Goal: Task Accomplishment & Management: Complete application form

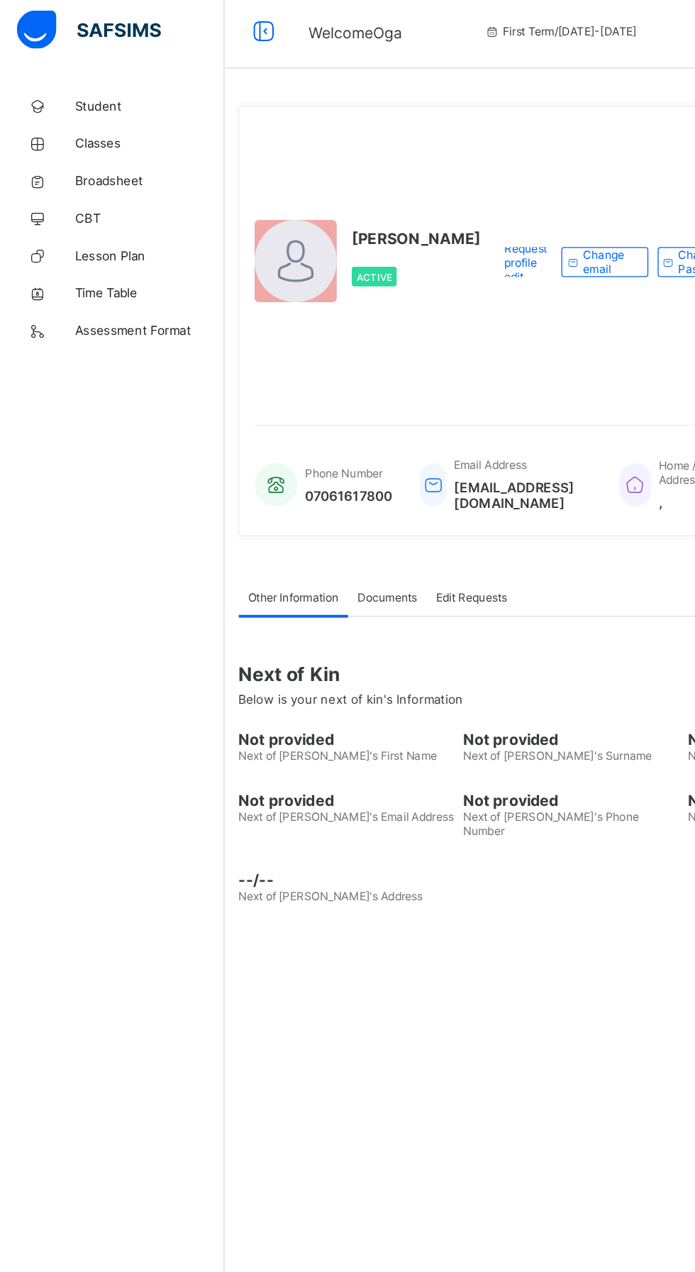
click at [106, 203] on span "Lesson Plan" at bounding box center [114, 198] width 114 height 11
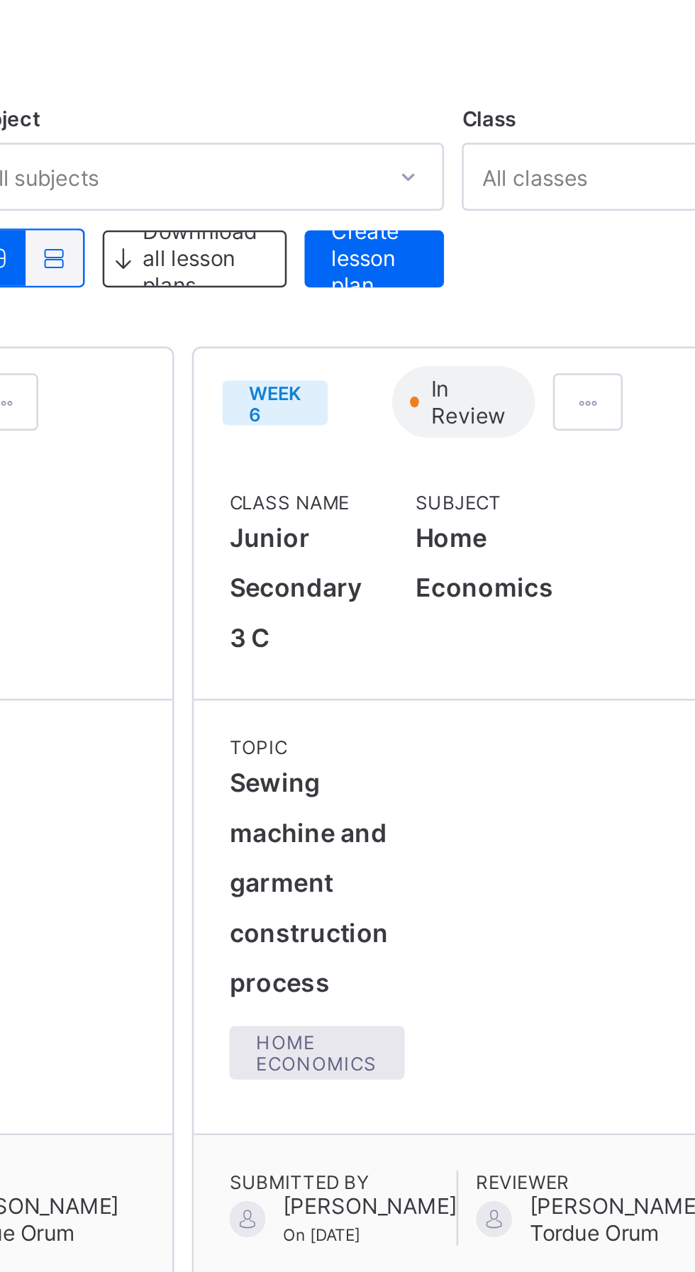
click at [502, 228] on span "Create lesson plan" at bounding box center [500, 227] width 34 height 32
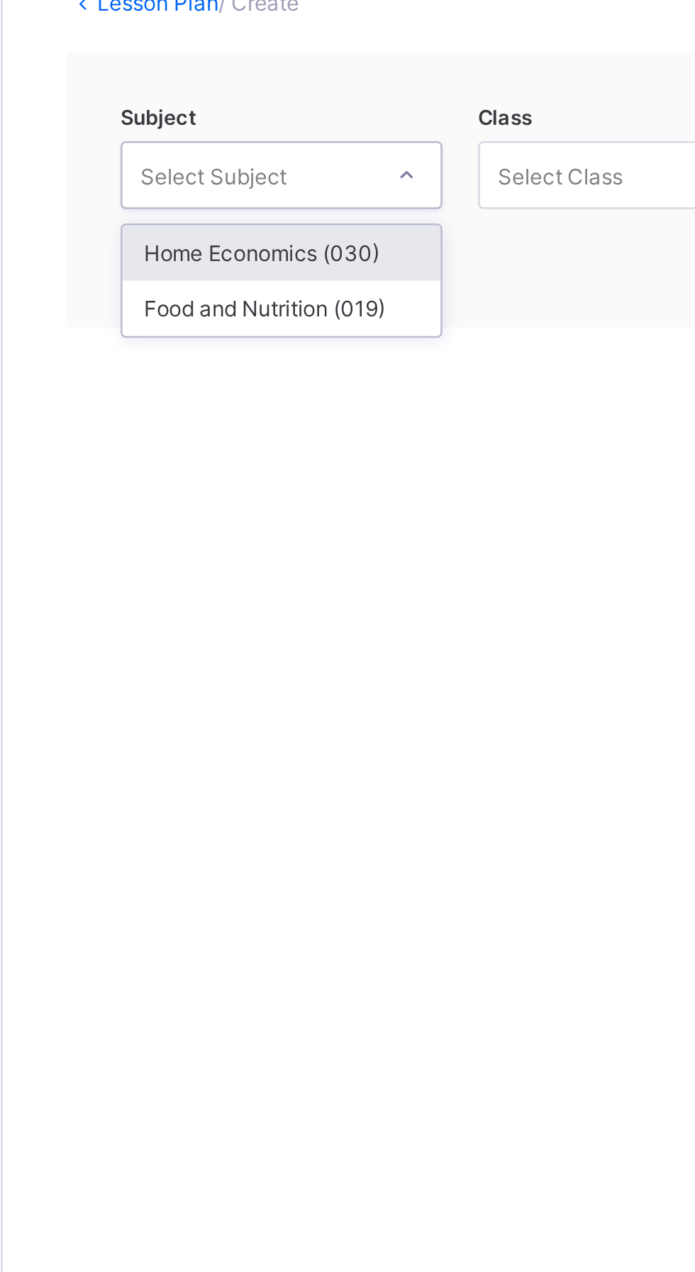
click at [292, 226] on div "Home Economics (030)" at bounding box center [281, 225] width 126 height 22
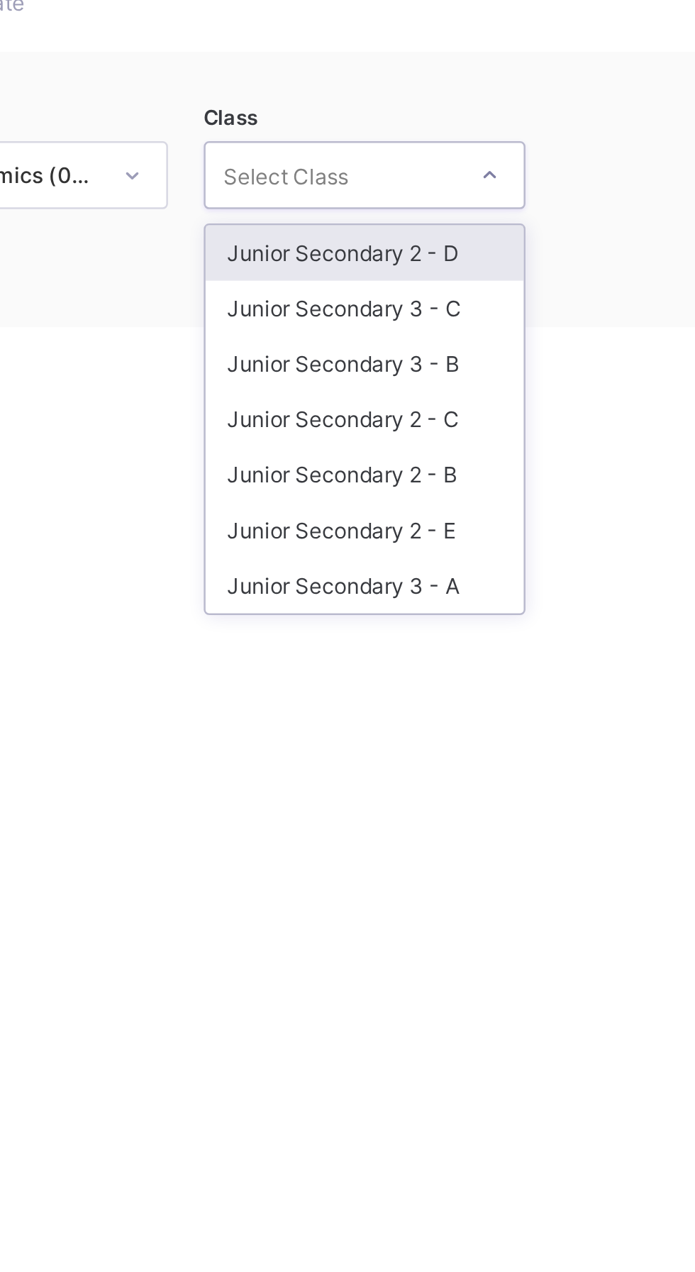
click at [441, 250] on div "Junior Secondary 3 - C" at bounding box center [423, 247] width 126 height 22
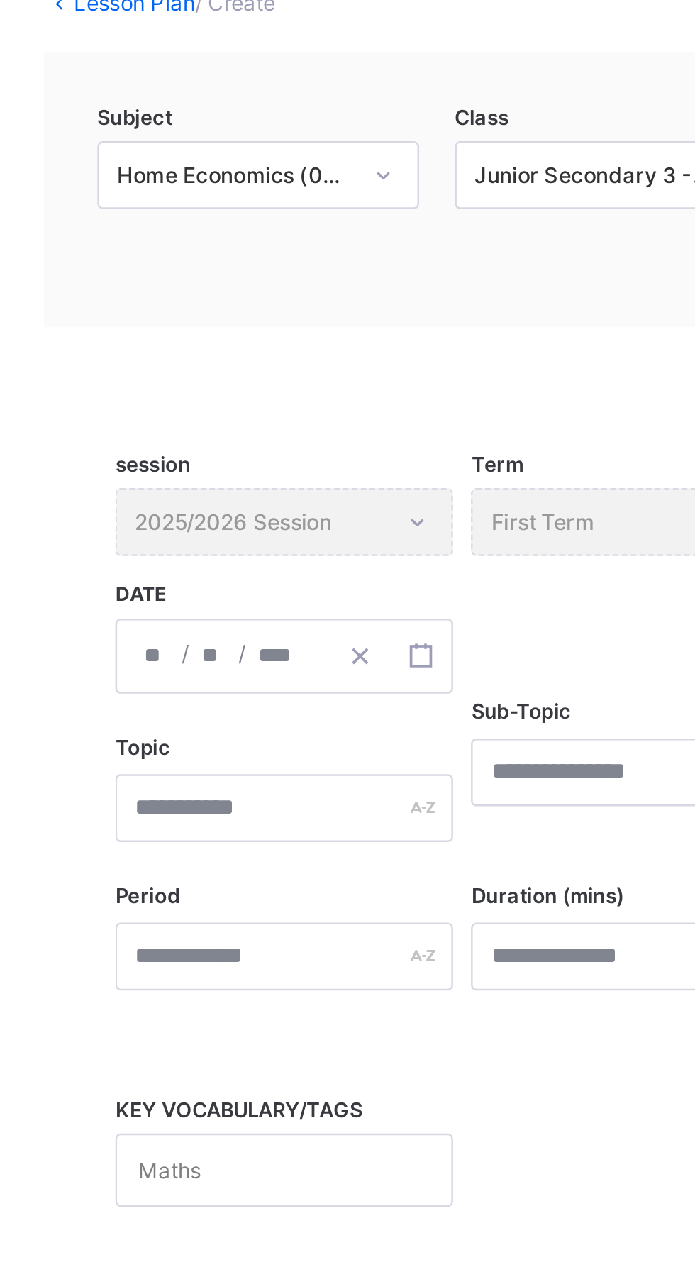
click at [242, 385] on div "/ /" at bounding box center [291, 385] width 134 height 30
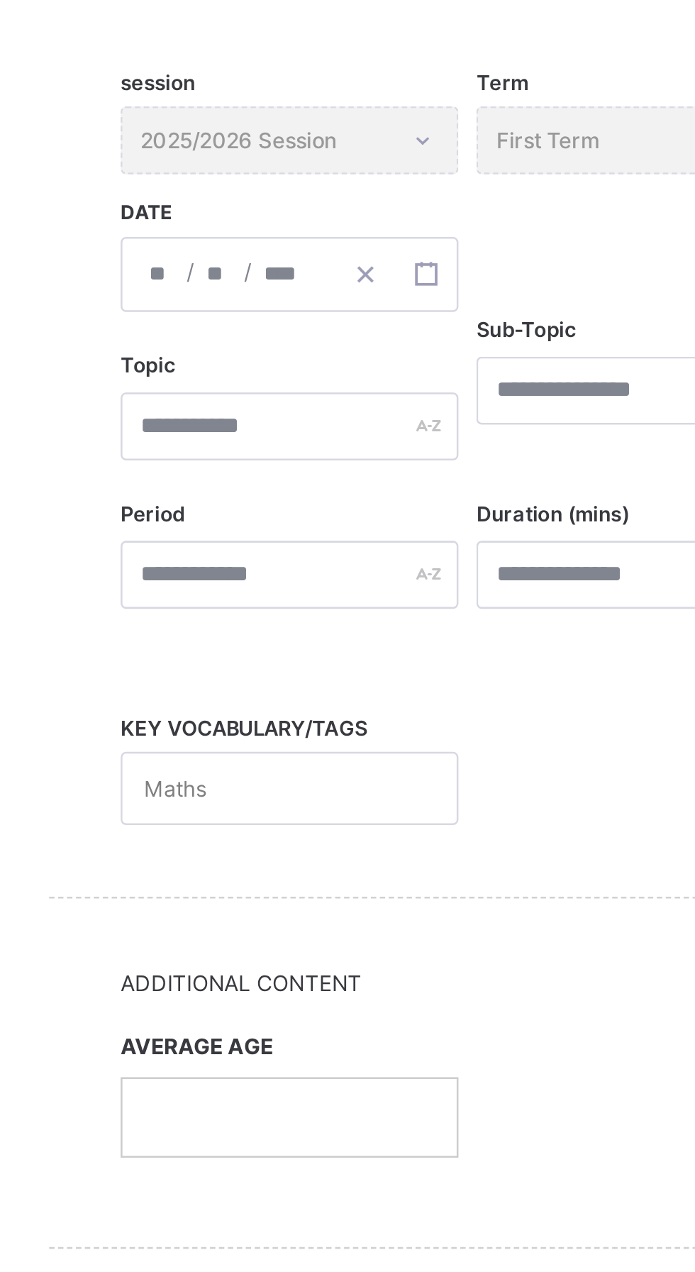
click at [241, 383] on input "number" at bounding box center [240, 385] width 11 height 28
click at [240, 387] on input "number" at bounding box center [240, 385] width 11 height 28
click at [243, 385] on input "number" at bounding box center [240, 385] width 11 height 28
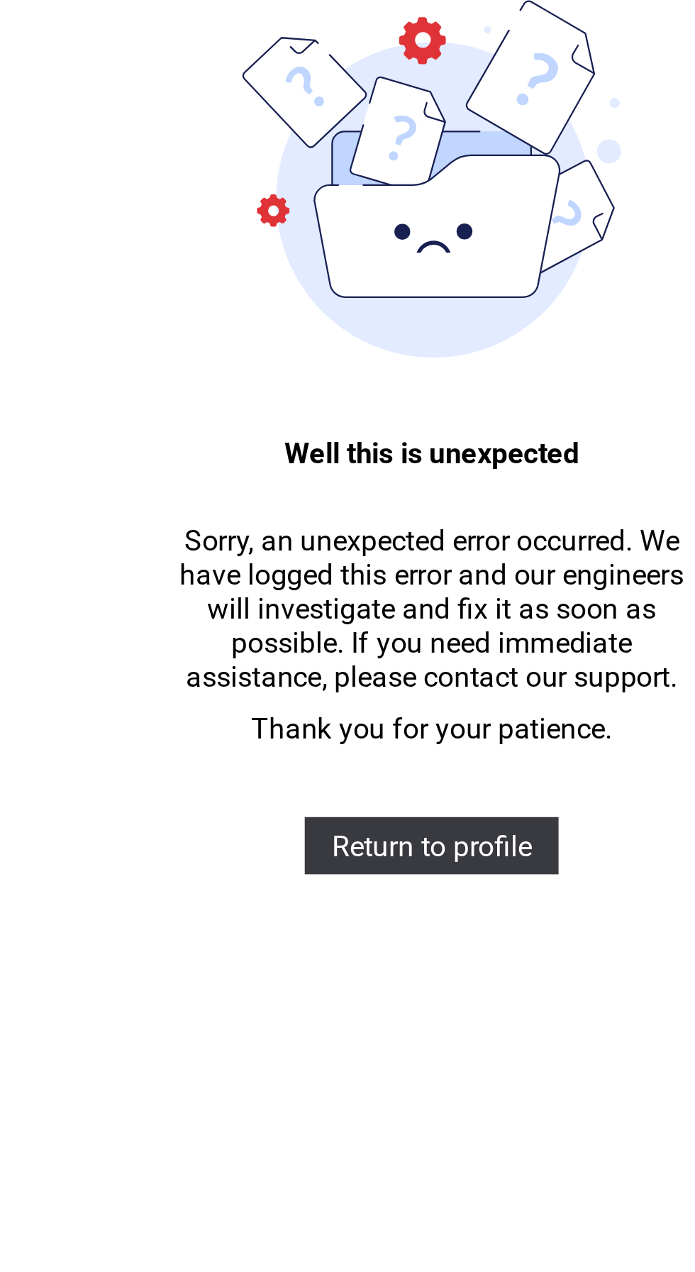
click at [345, 424] on span "Return to profile" at bounding box center [347, 422] width 79 height 13
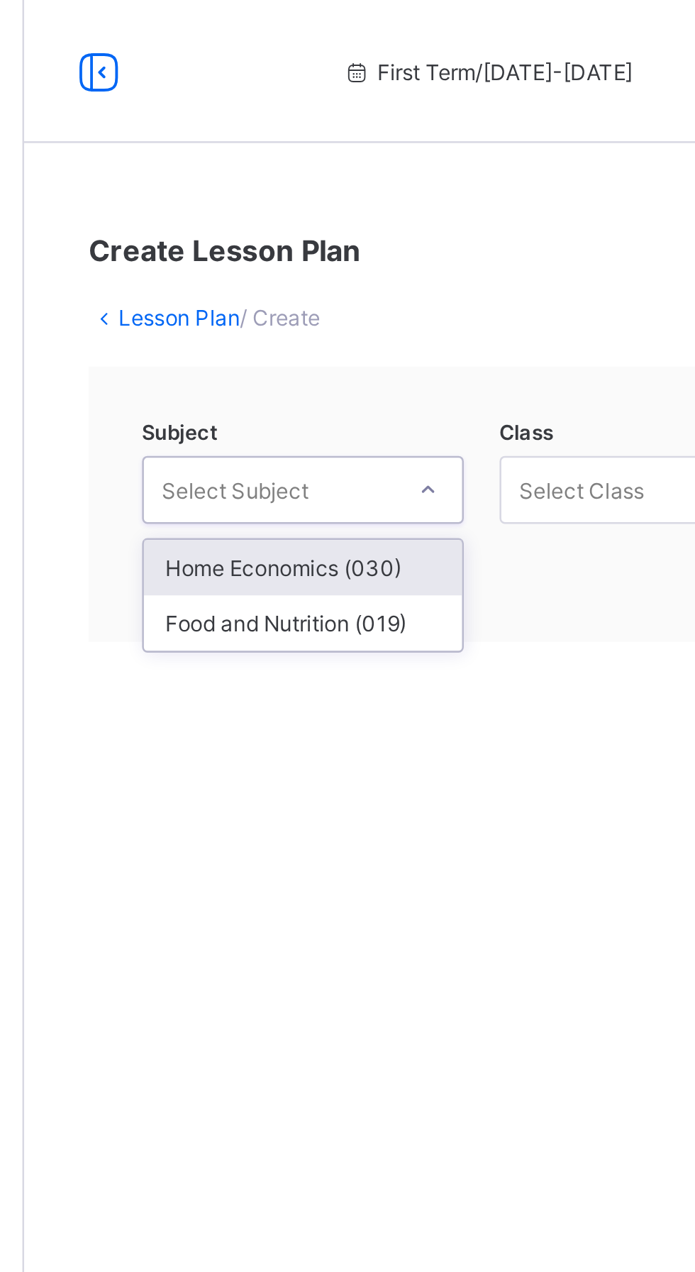
click at [292, 224] on div "Home Economics (030)" at bounding box center [281, 225] width 126 height 22
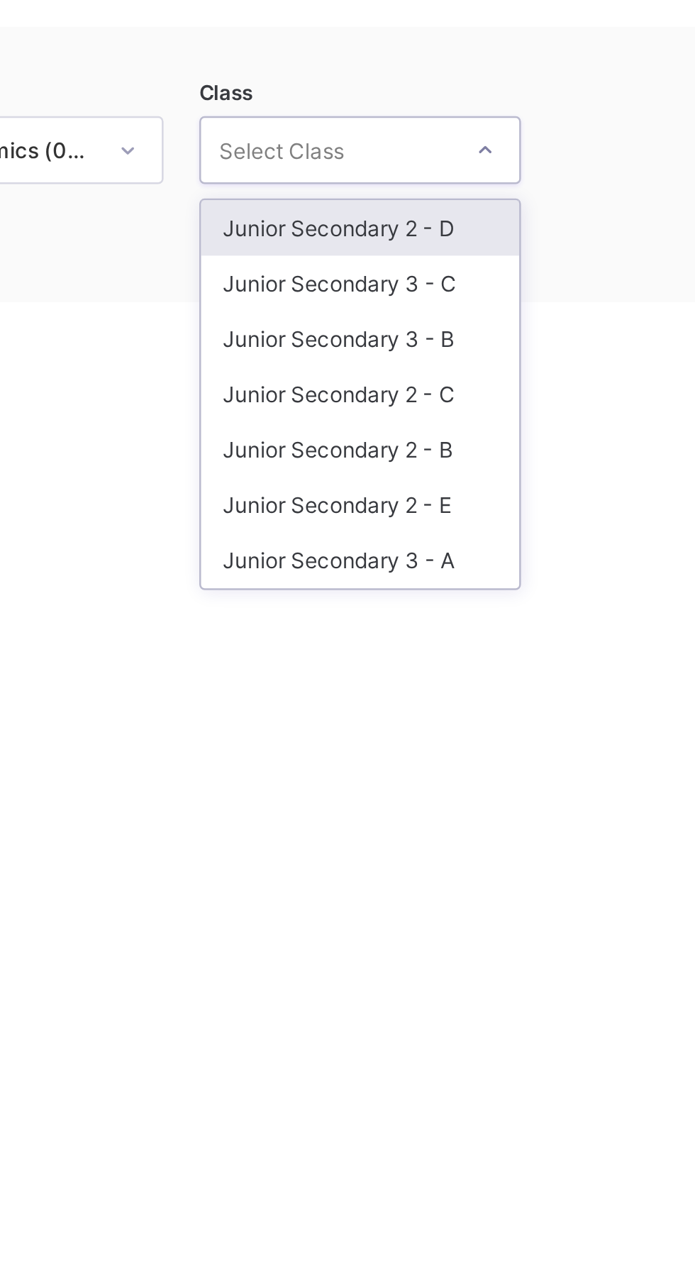
click at [438, 270] on div "Junior Secondary 3 - B" at bounding box center [423, 269] width 126 height 22
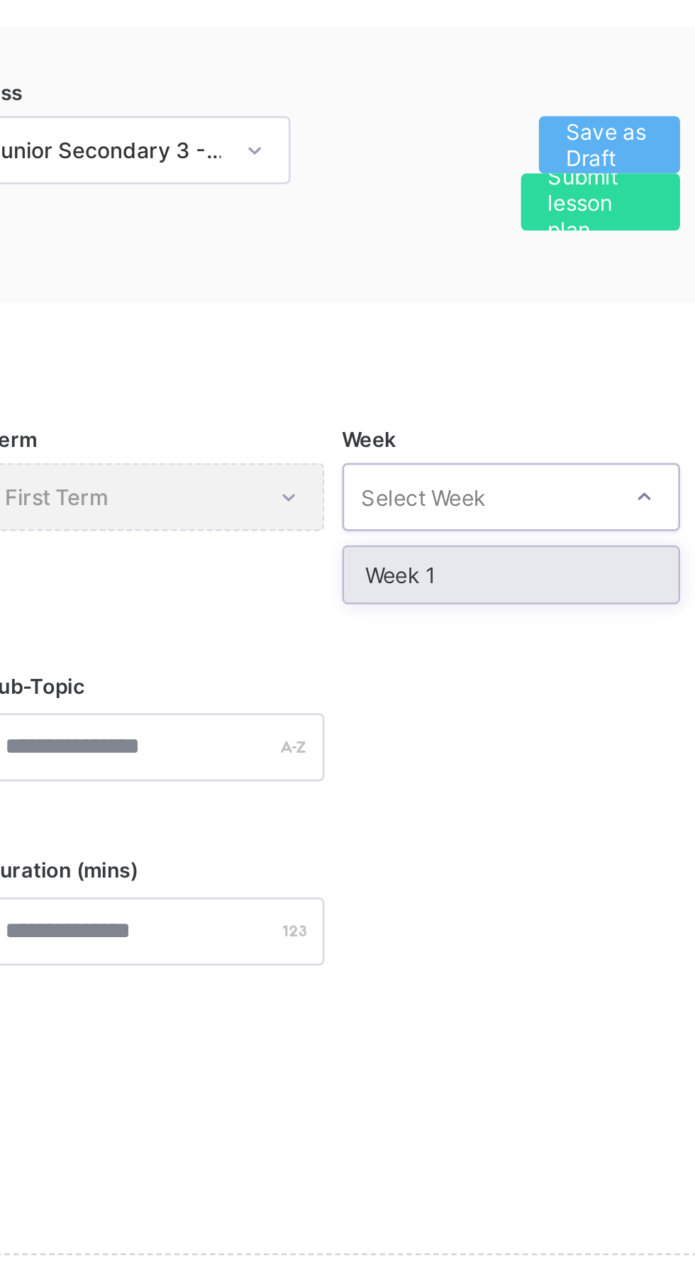
click at [544, 360] on div "Week 1" at bounding box center [574, 363] width 133 height 22
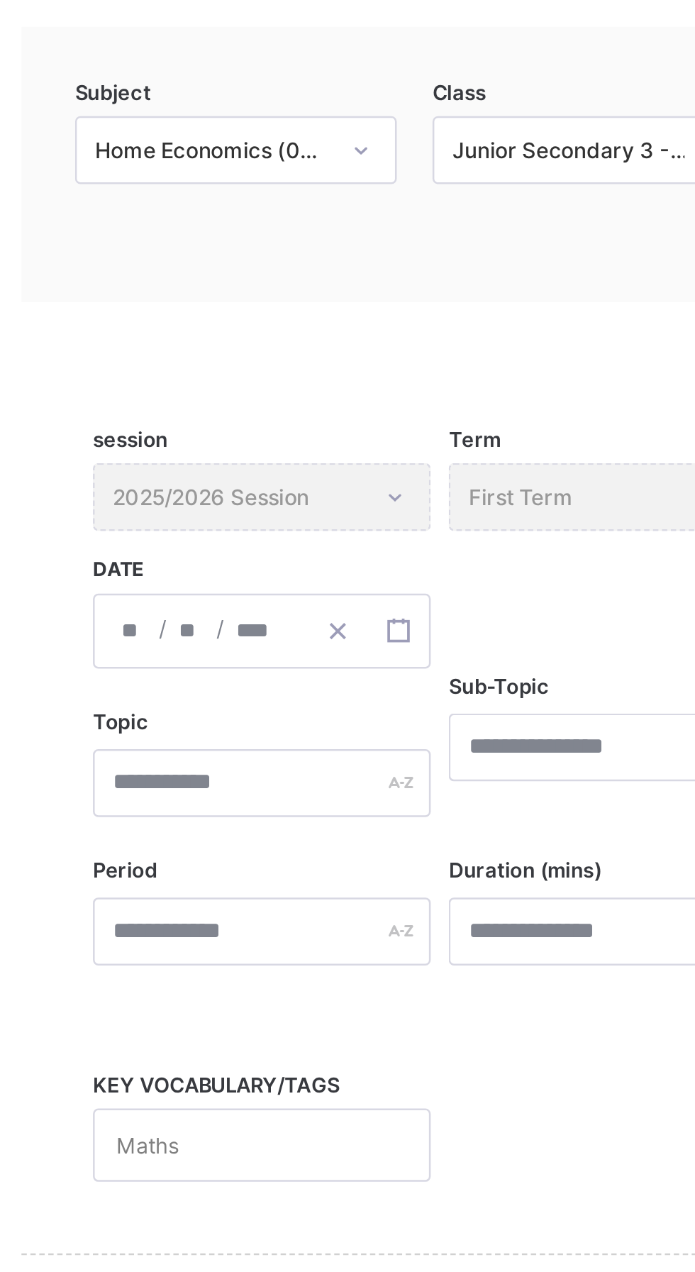
click at [241, 382] on div "/ /" at bounding box center [291, 385] width 134 height 30
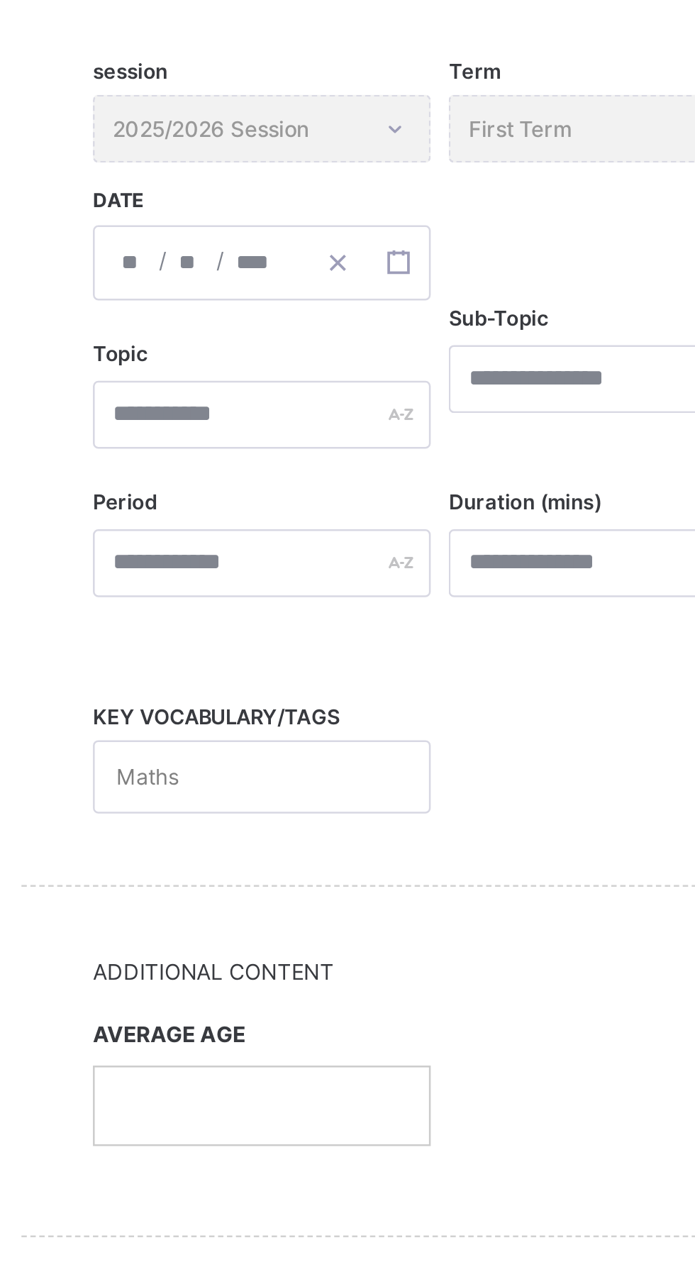
click at [241, 382] on input "number" at bounding box center [240, 385] width 11 height 28
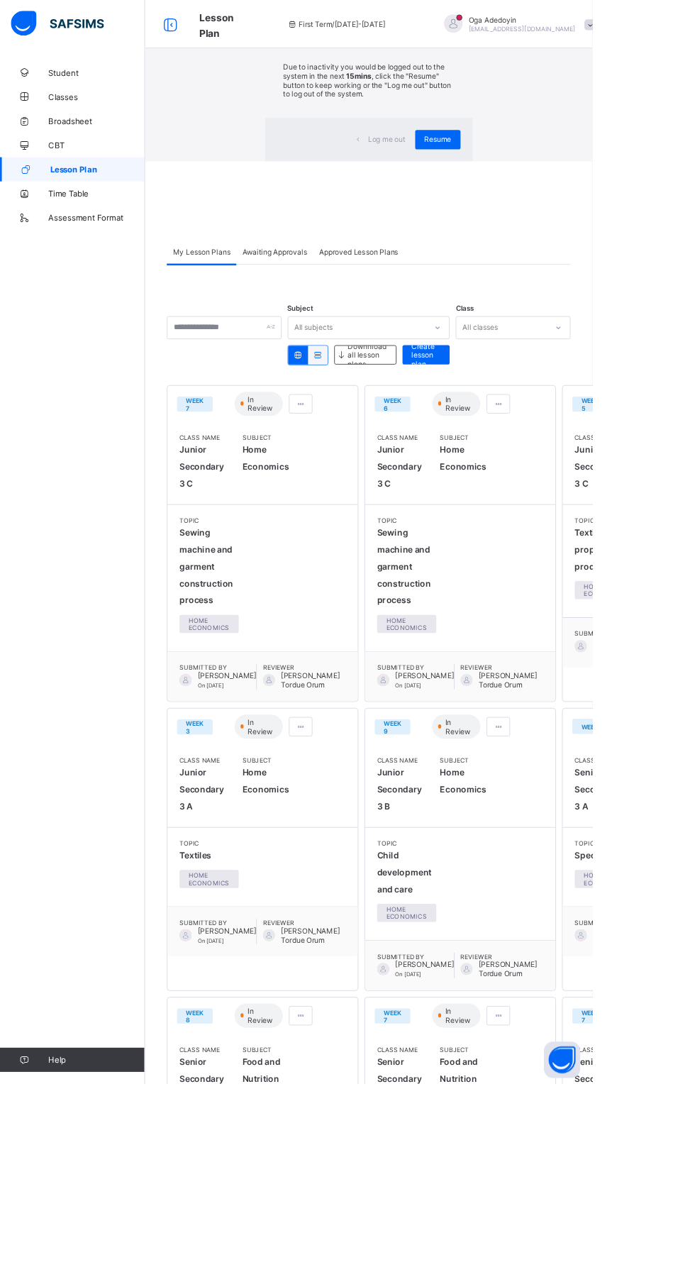
click at [443, 138] on div "Due to inactivity you would be logged out to the system in the next 15mins , cl…" at bounding box center [433, 97] width 243 height 81
click at [401, 116] on p "Due to inactivity you would be logged out to the system in the next 15mins , cl…" at bounding box center [433, 94] width 201 height 43
click at [498, 169] on span "Resume" at bounding box center [514, 163] width 32 height 11
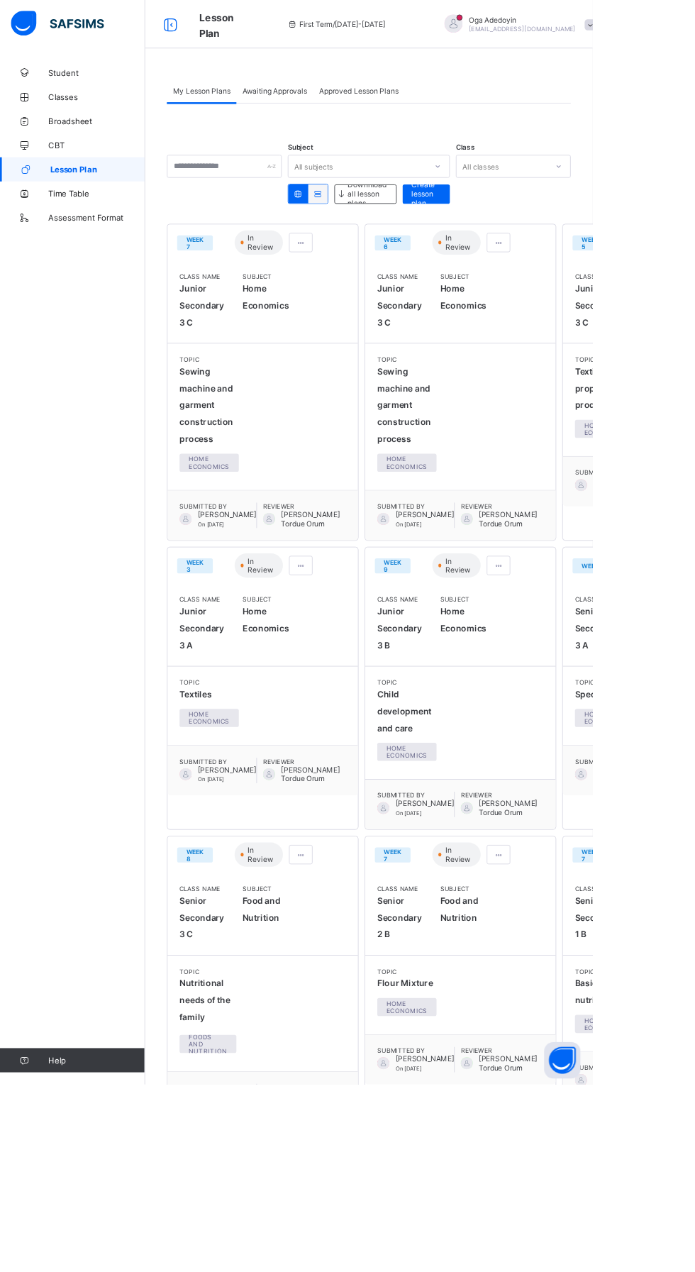
scroll to position [15, 0]
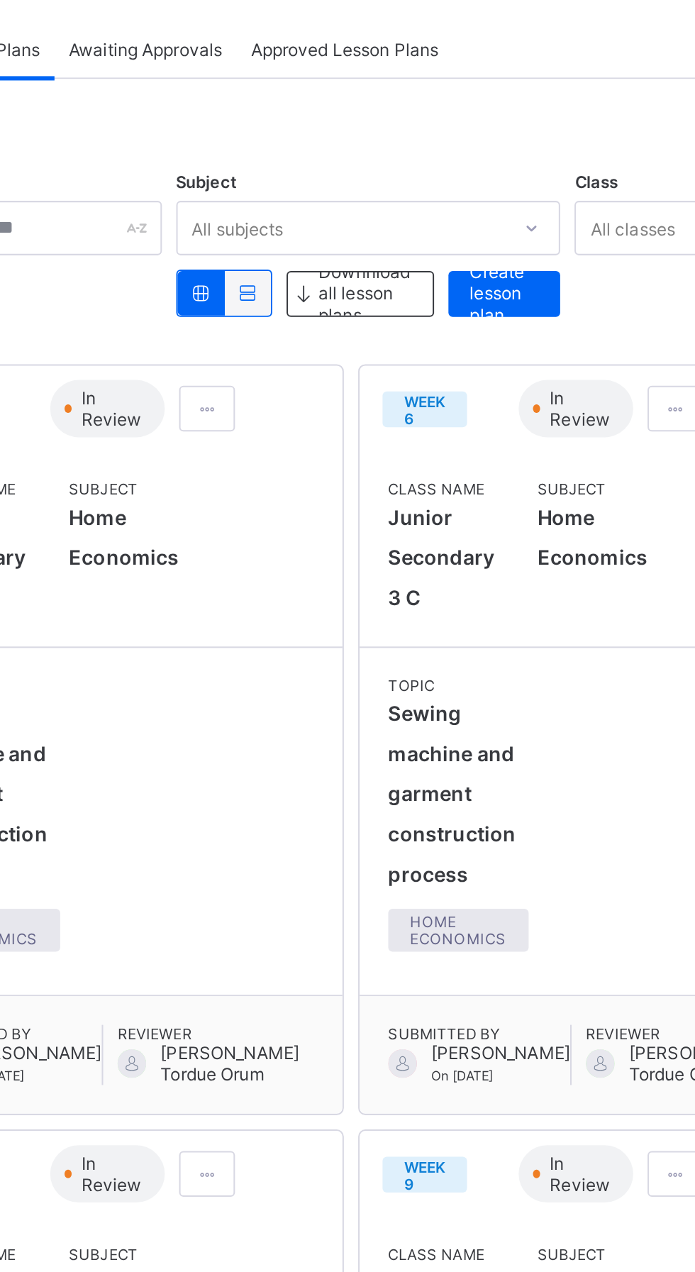
click at [509, 222] on span "Create lesson plan" at bounding box center [500, 227] width 34 height 32
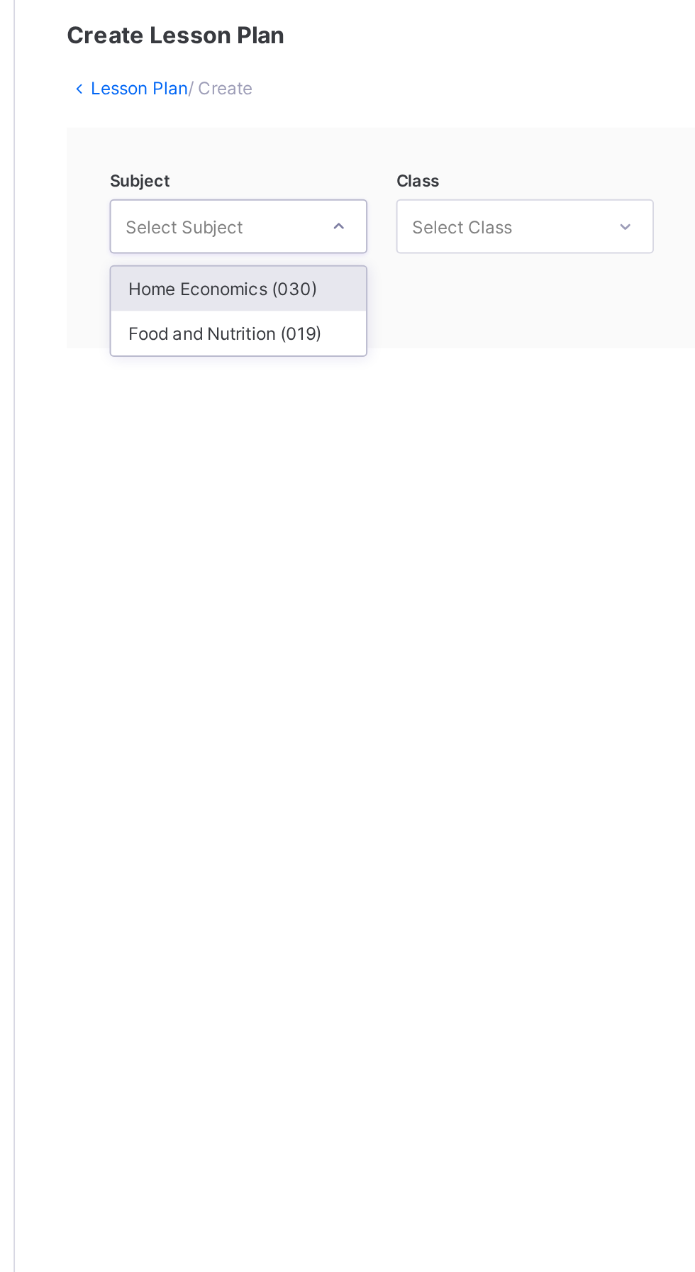
click at [284, 224] on div "Home Economics (030)" at bounding box center [281, 225] width 126 height 22
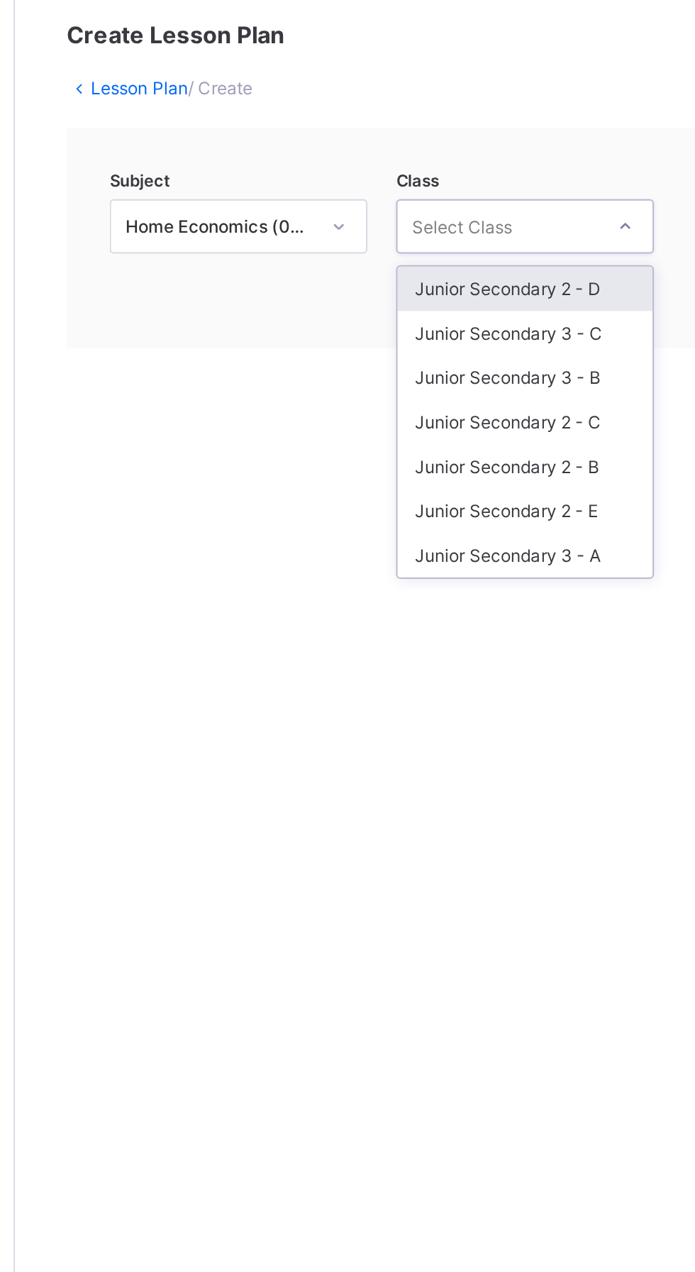
click at [424, 246] on div "Junior Secondary 3 - C" at bounding box center [423, 247] width 126 height 22
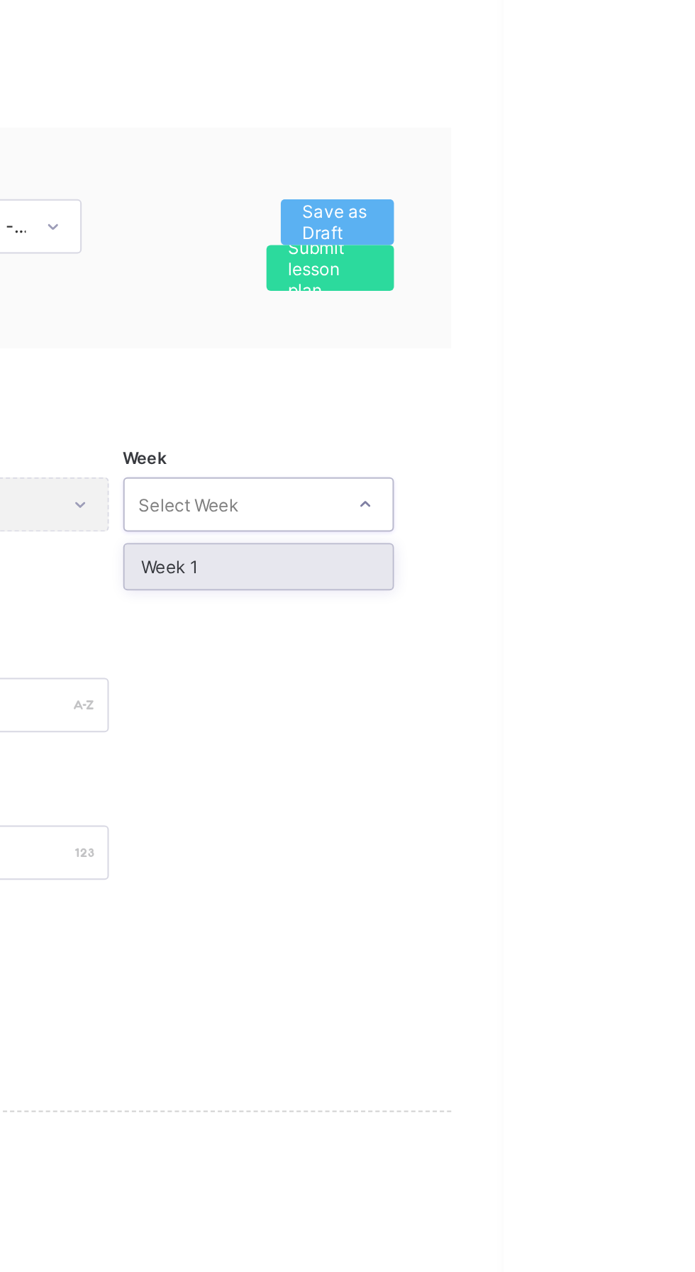
click at [557, 367] on div "Week 1" at bounding box center [574, 363] width 133 height 22
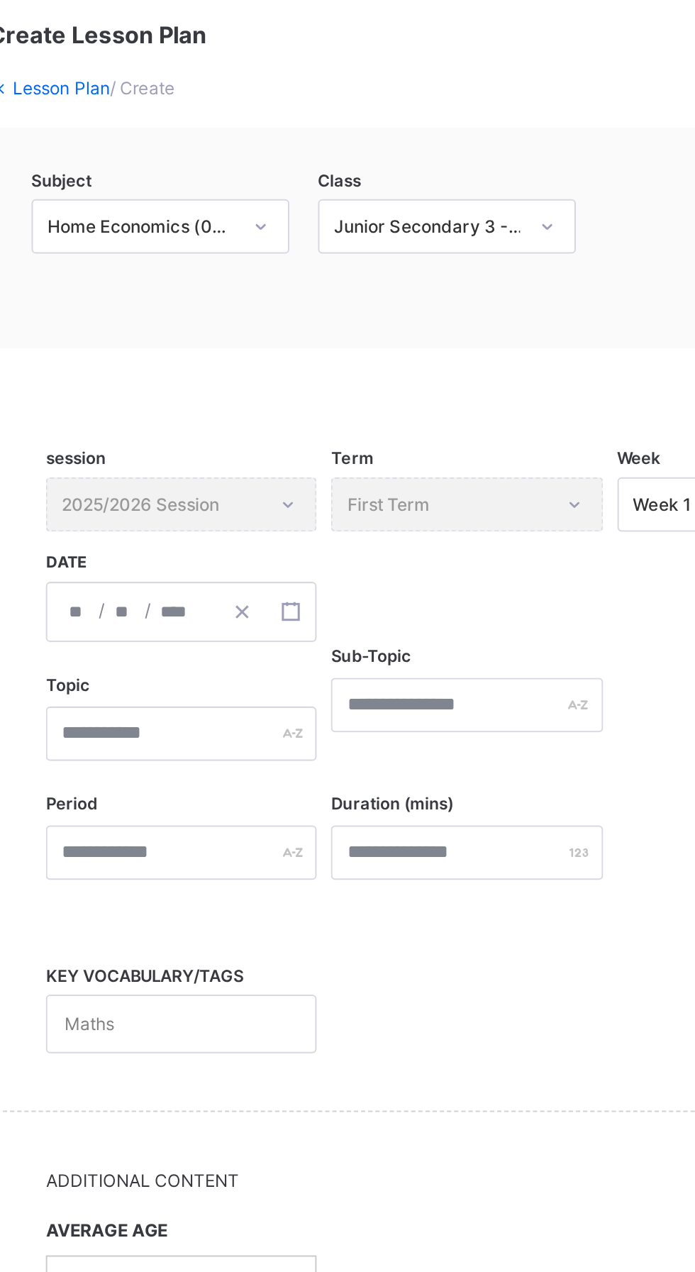
click at [479, 331] on div "Term First Term" at bounding box center [432, 332] width 134 height 27
click at [241, 385] on div "/ /" at bounding box center [291, 385] width 134 height 30
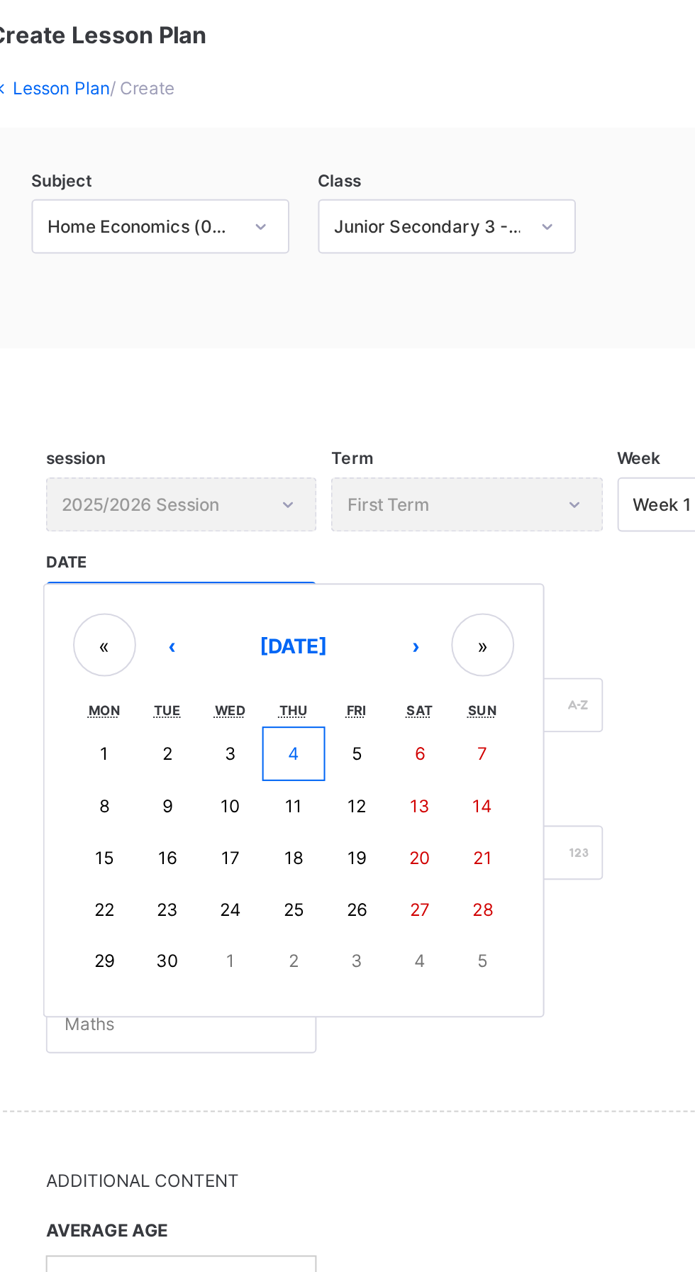
click at [356, 451] on button "4" at bounding box center [346, 455] width 31 height 27
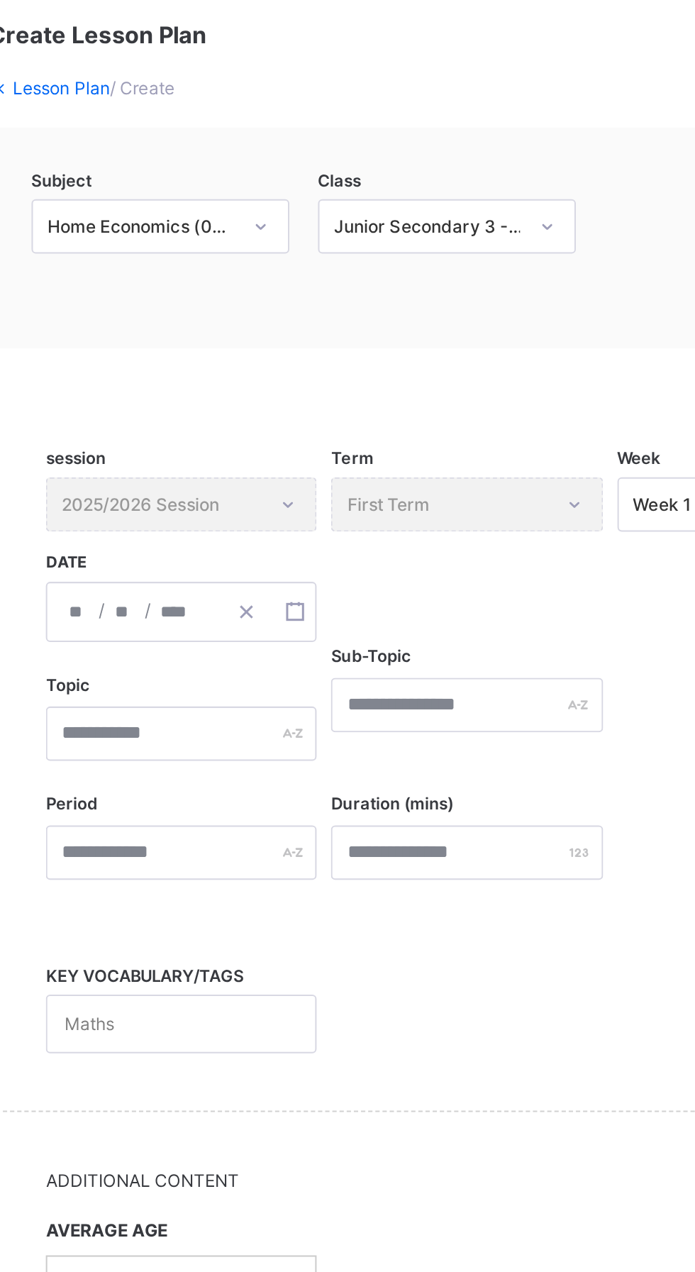
type input "**********"
type input "*"
type input "****"
click at [272, 446] on input "text" at bounding box center [291, 445] width 134 height 27
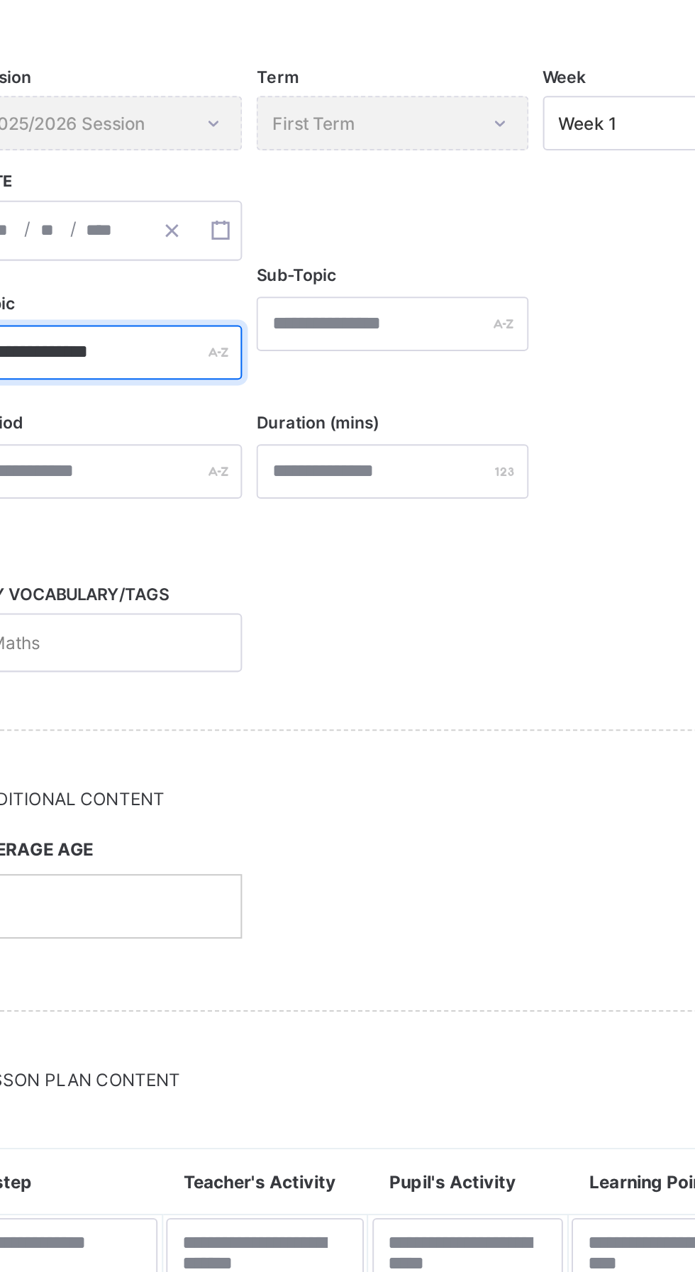
type input "**********"
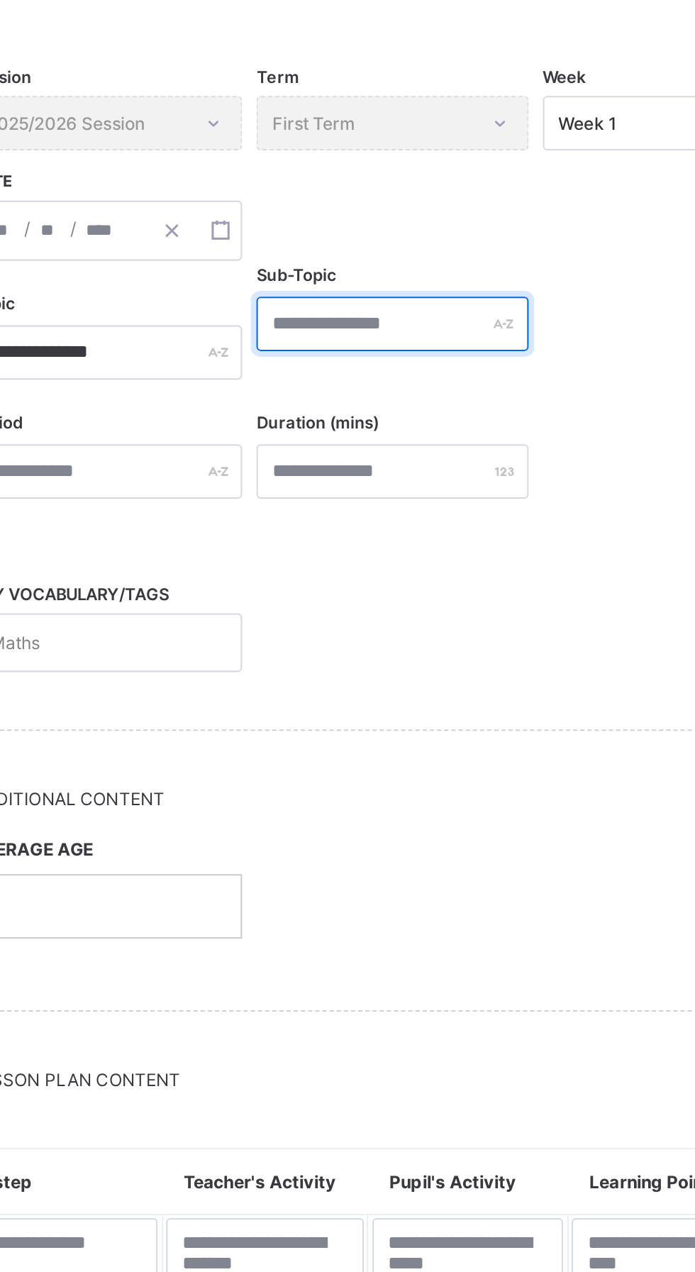
click at [490, 428] on div at bounding box center [432, 431] width 134 height 27
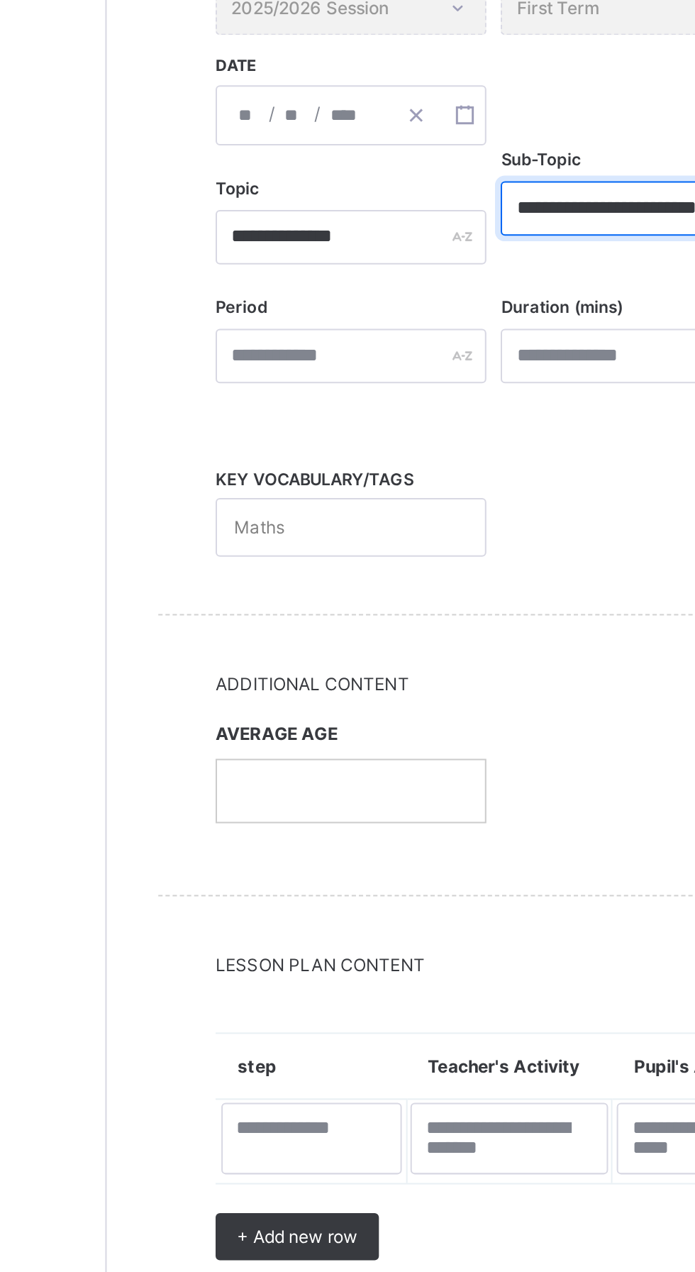
type input "**********"
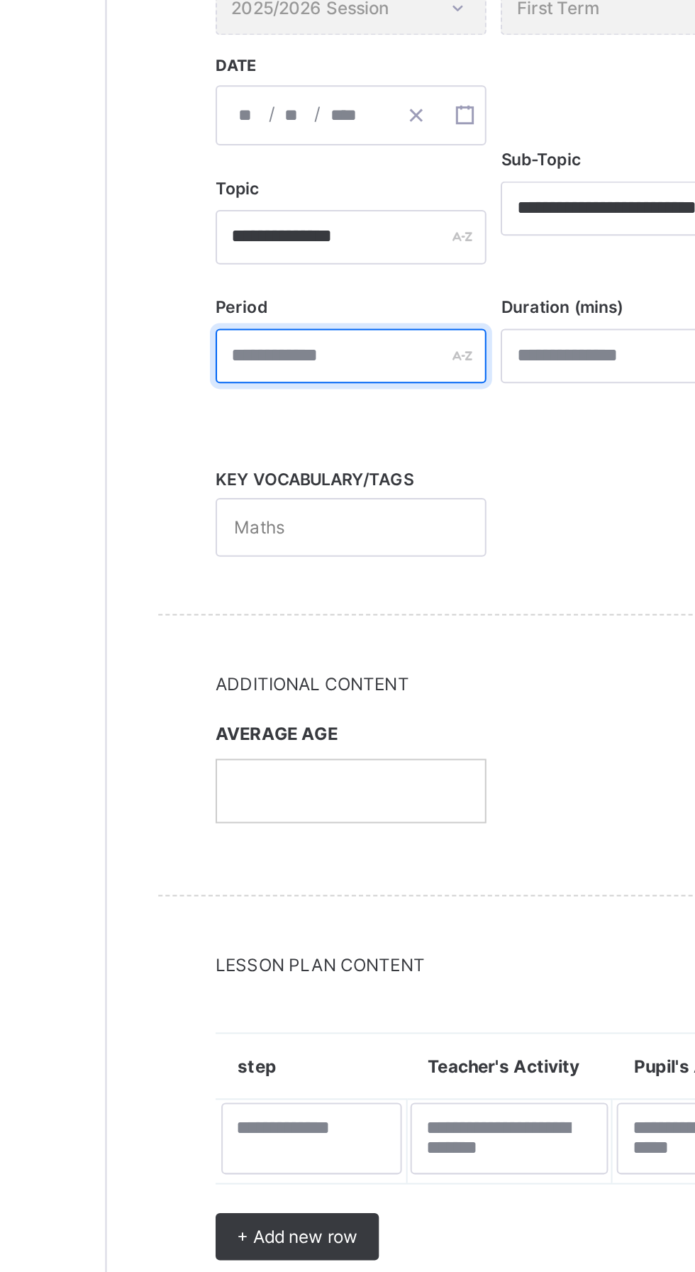
click at [347, 503] on div at bounding box center [291, 504] width 134 height 27
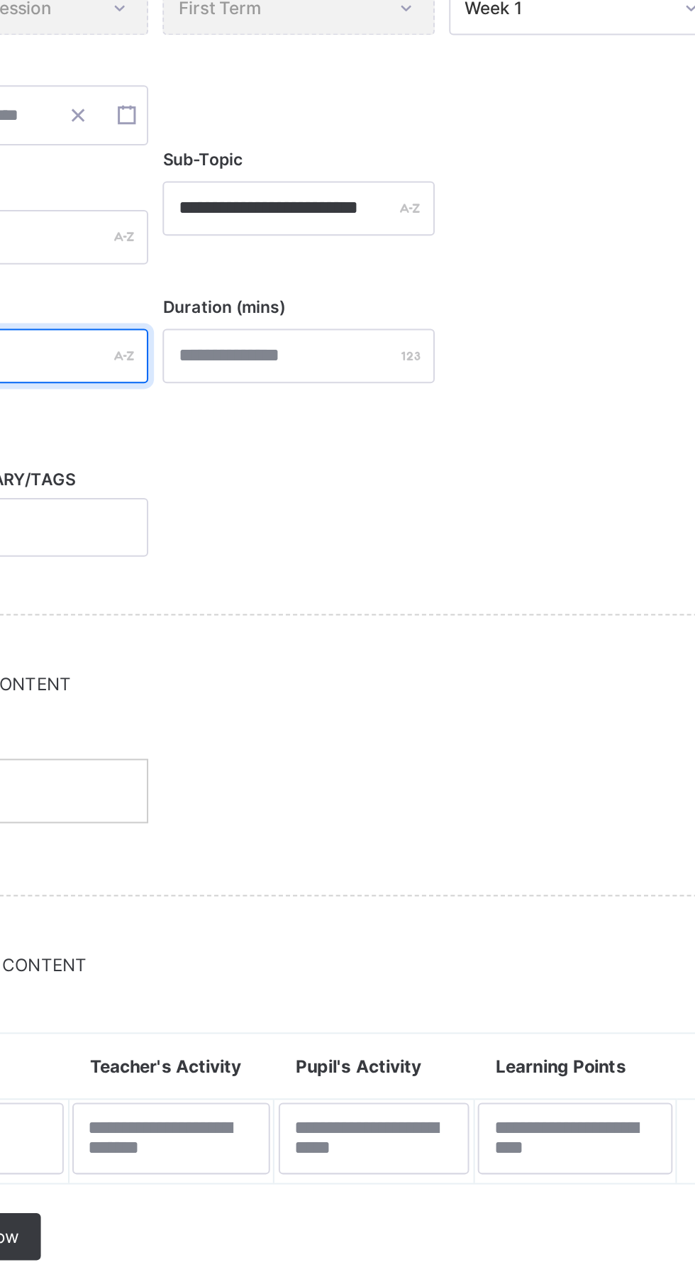
type input "*"
click at [489, 503] on div at bounding box center [432, 504] width 134 height 27
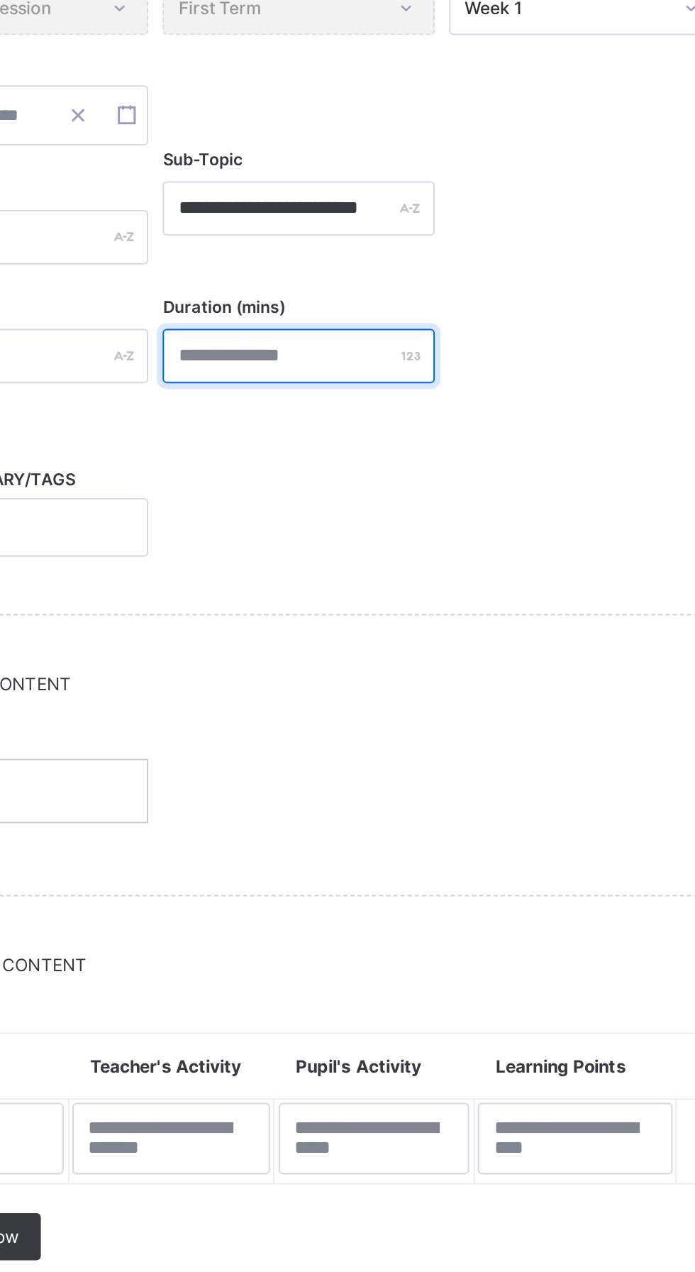
click at [418, 504] on input "number" at bounding box center [432, 504] width 134 height 27
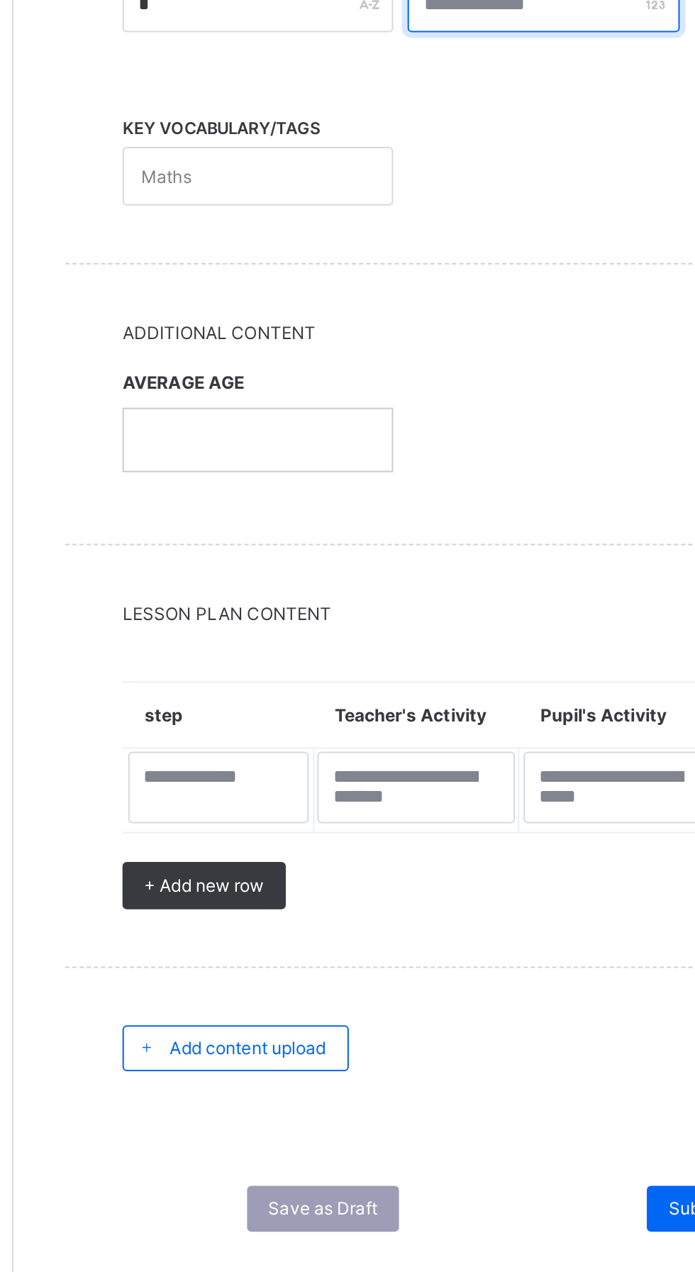
type input "**"
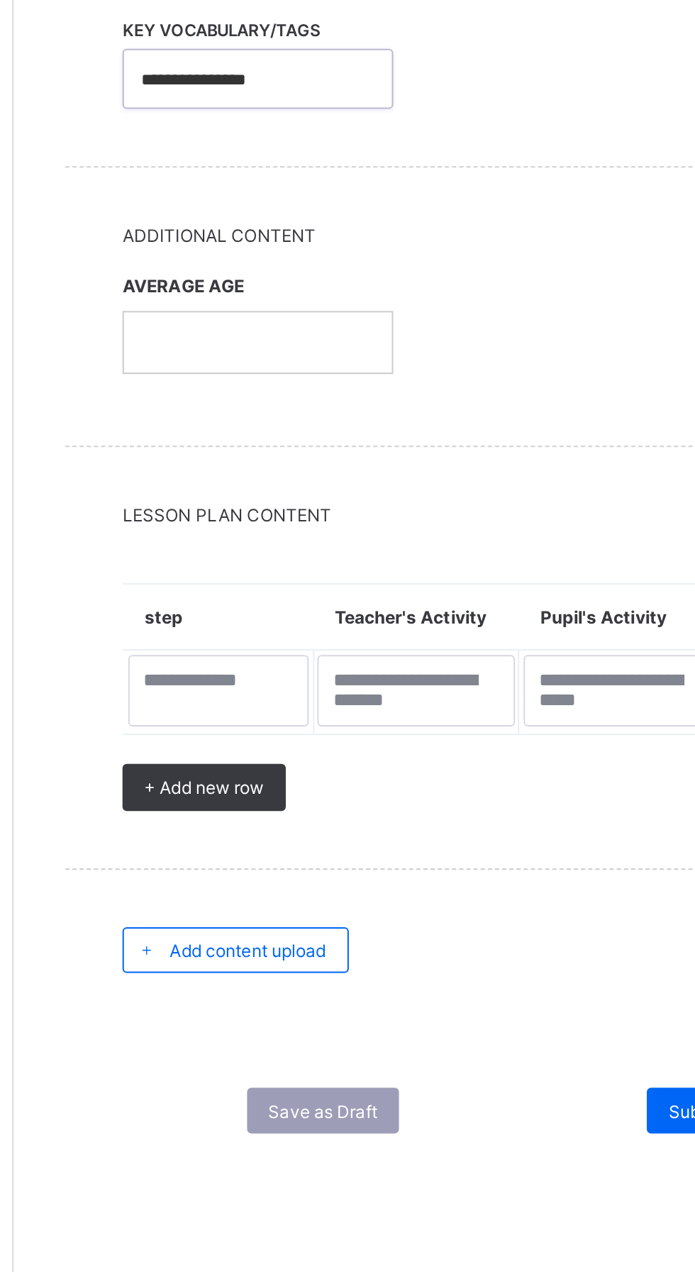
type input "**********"
click at [279, 714] on div "AVERAGE AGE" at bounding box center [291, 708] width 134 height 70
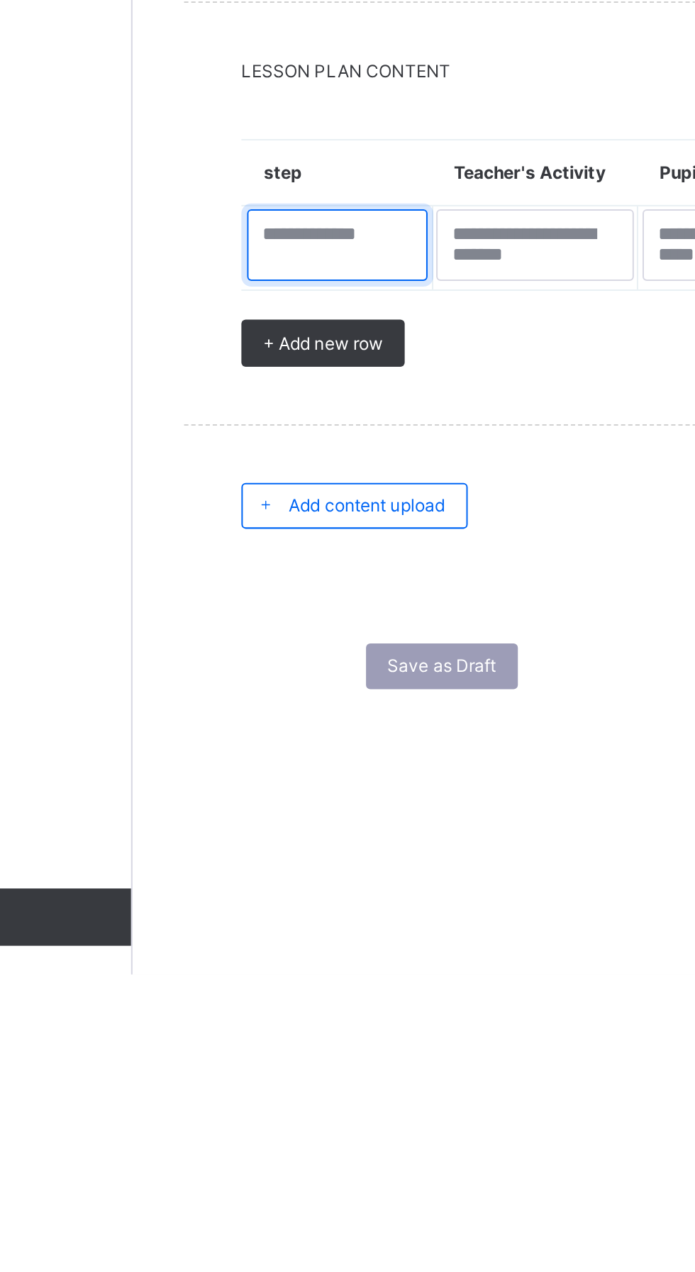
click at [261, 905] on textarea at bounding box center [272, 910] width 90 height 35
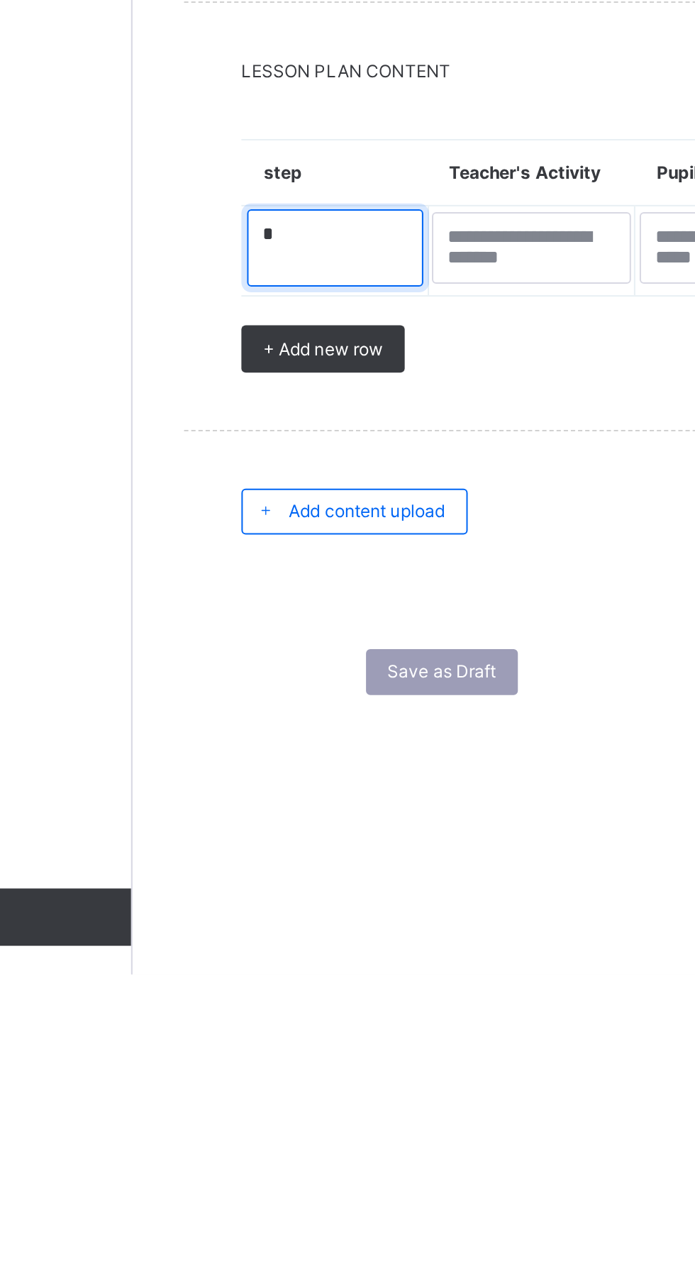
type textarea "*"
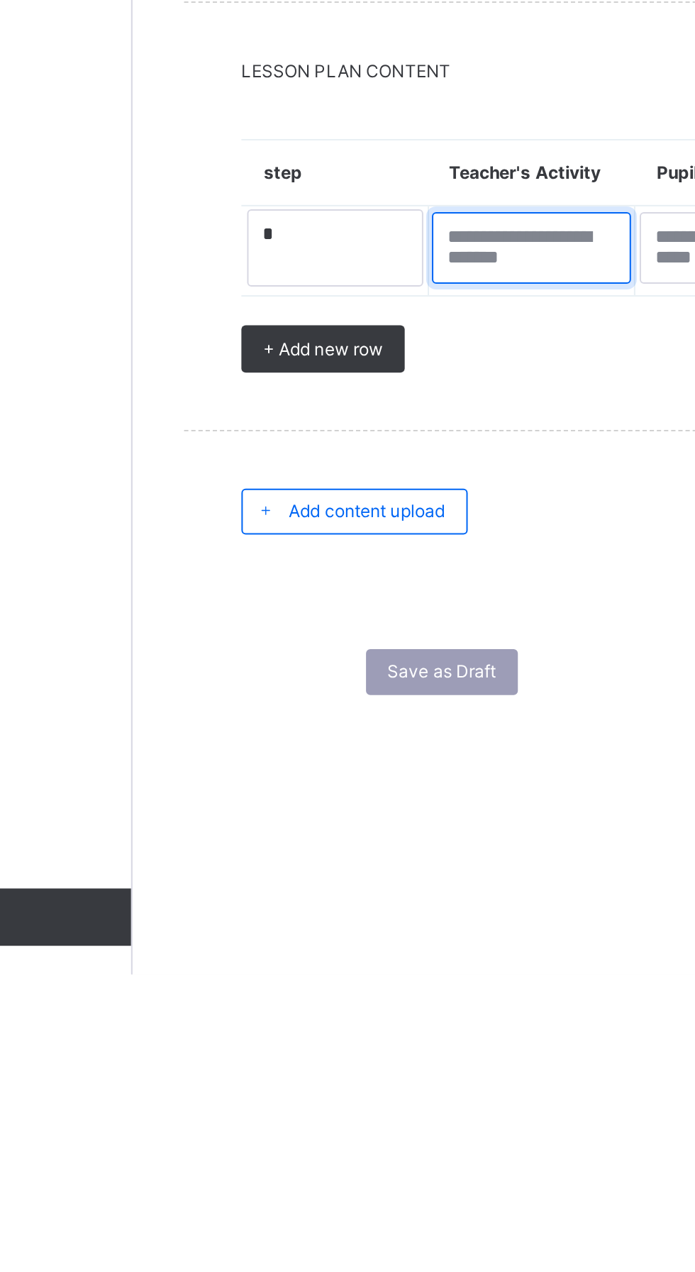
click at [370, 908] on textarea at bounding box center [368, 912] width 99 height 35
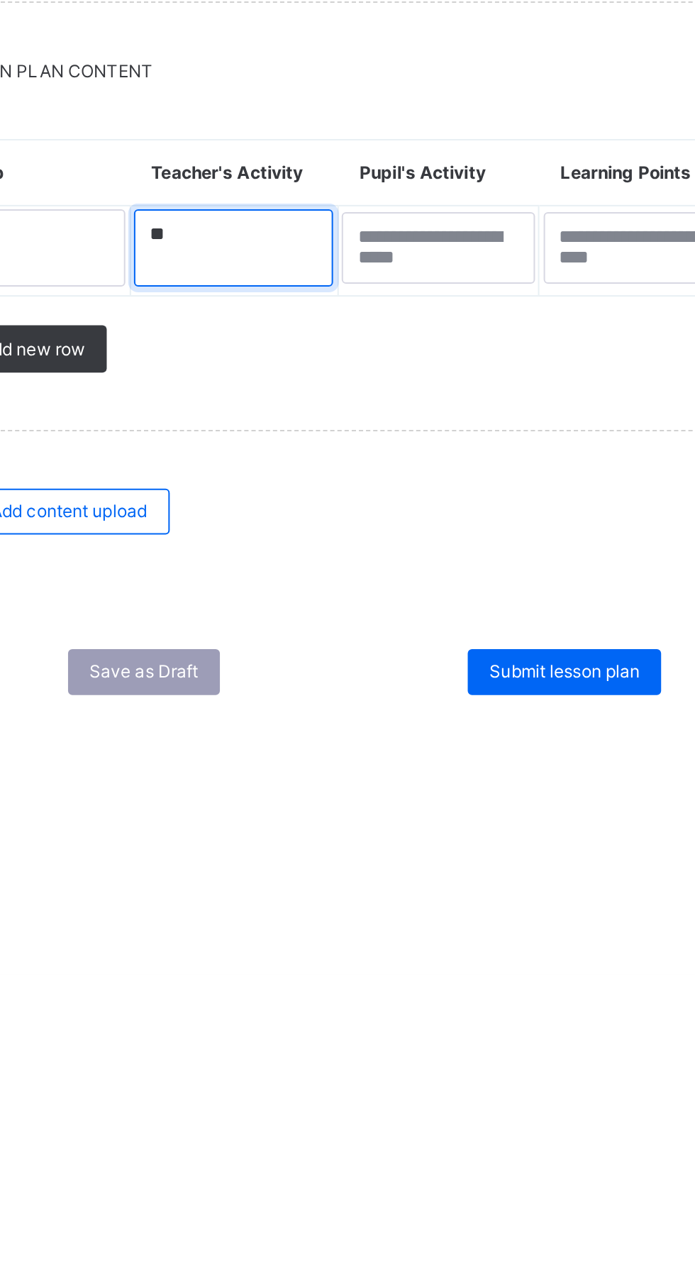
type textarea "**"
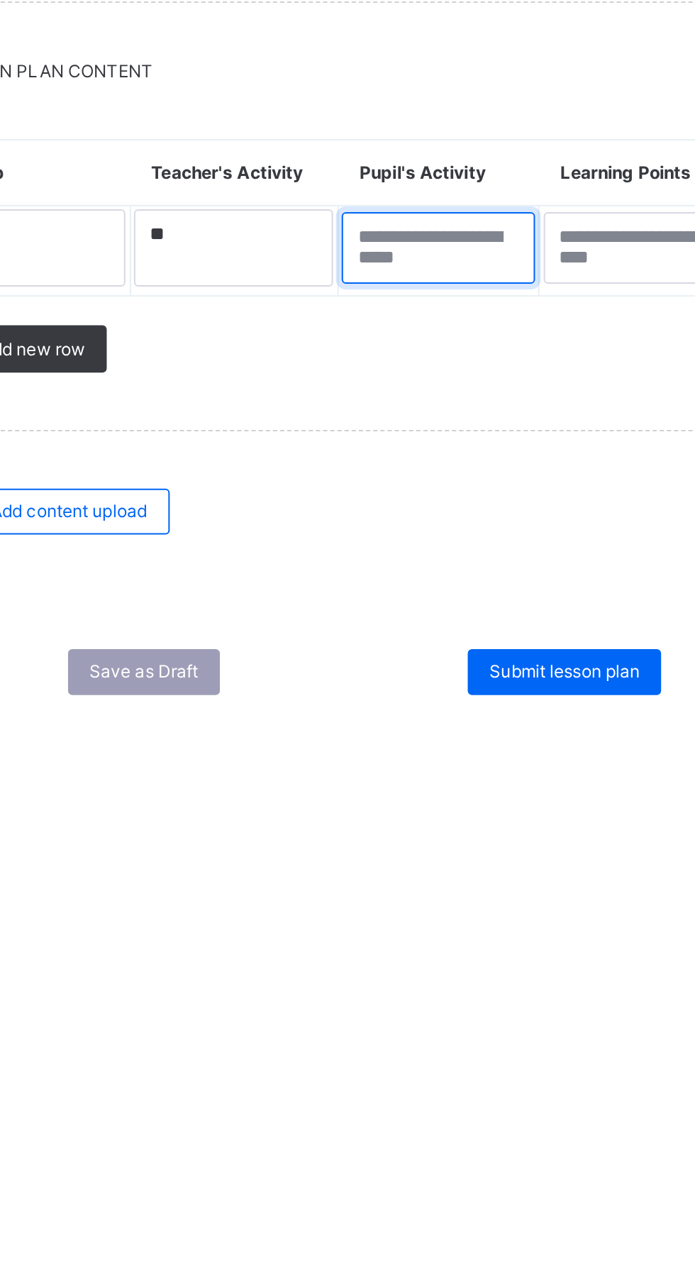
click at [486, 908] on textarea at bounding box center [468, 912] width 95 height 35
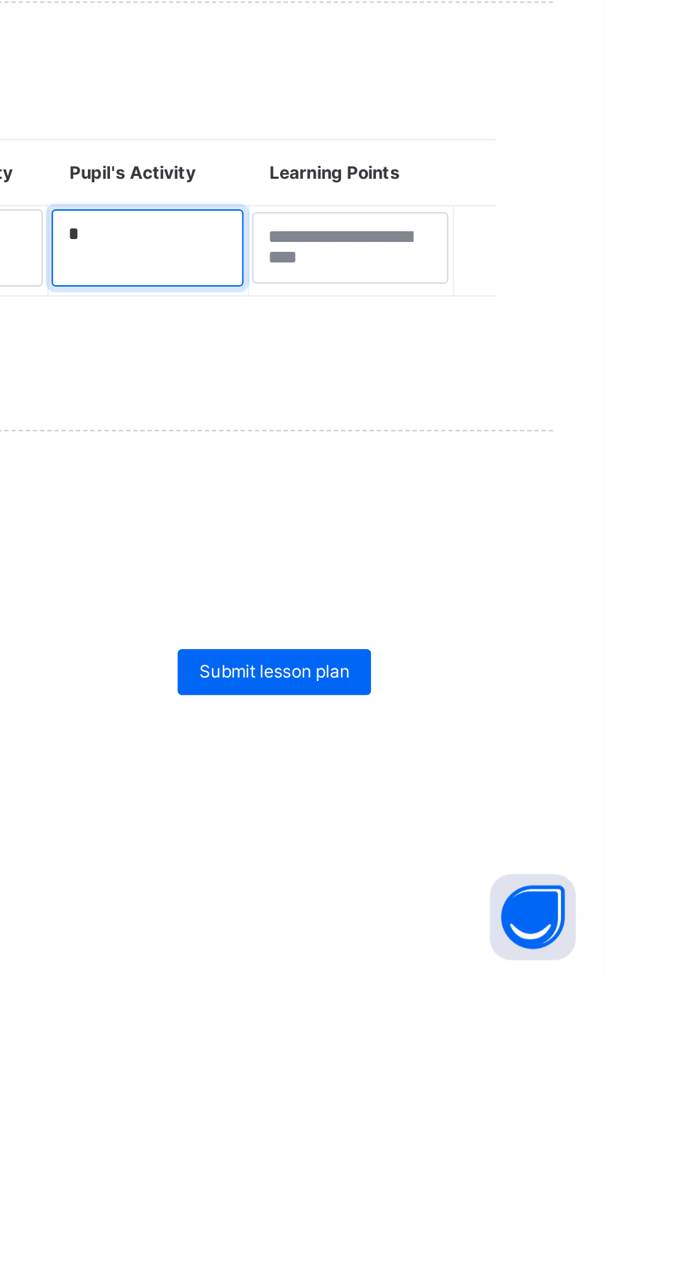
type textarea "*"
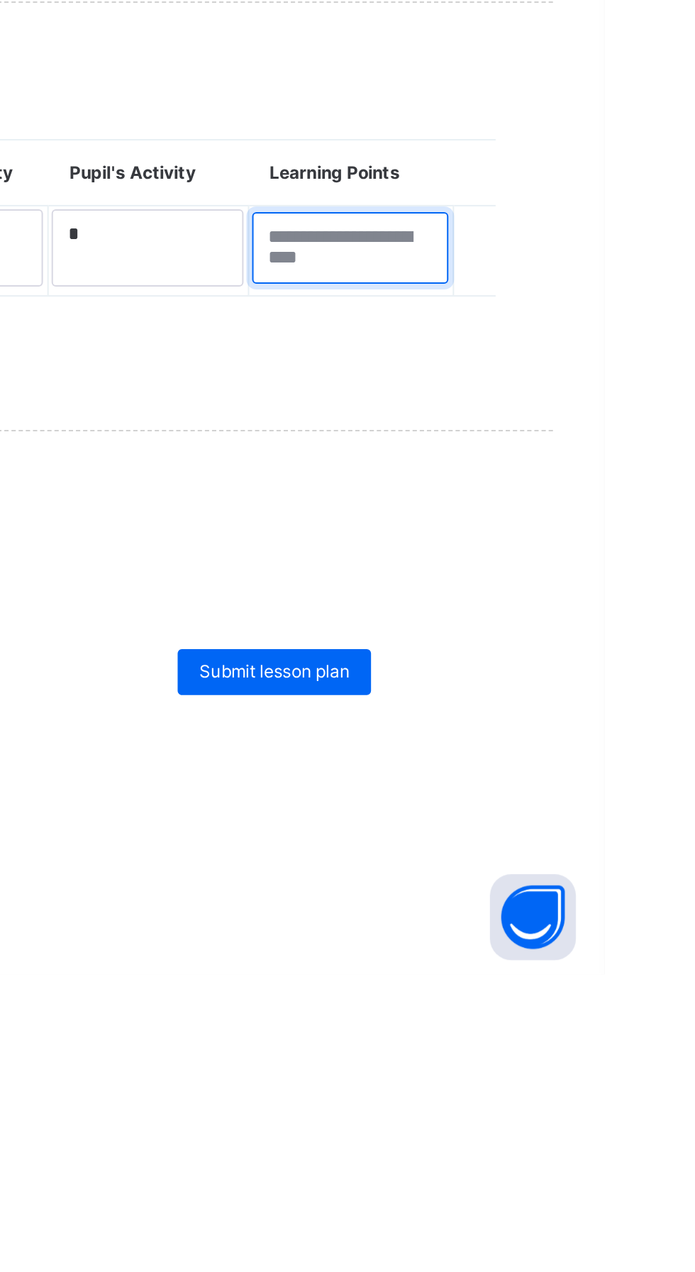
click at [557, 904] on textarea at bounding box center [569, 912] width 97 height 35
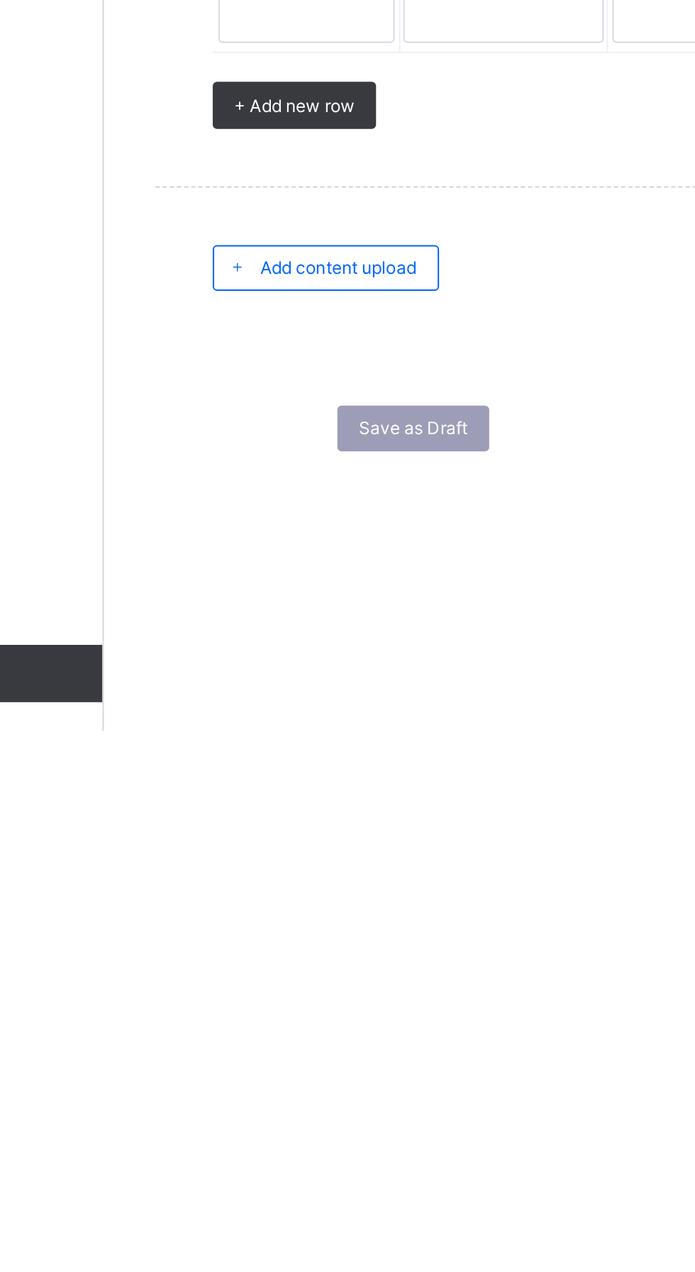
type textarea "*"
click at [305, 1039] on span "Add content upload" at bounding box center [286, 1042] width 77 height 11
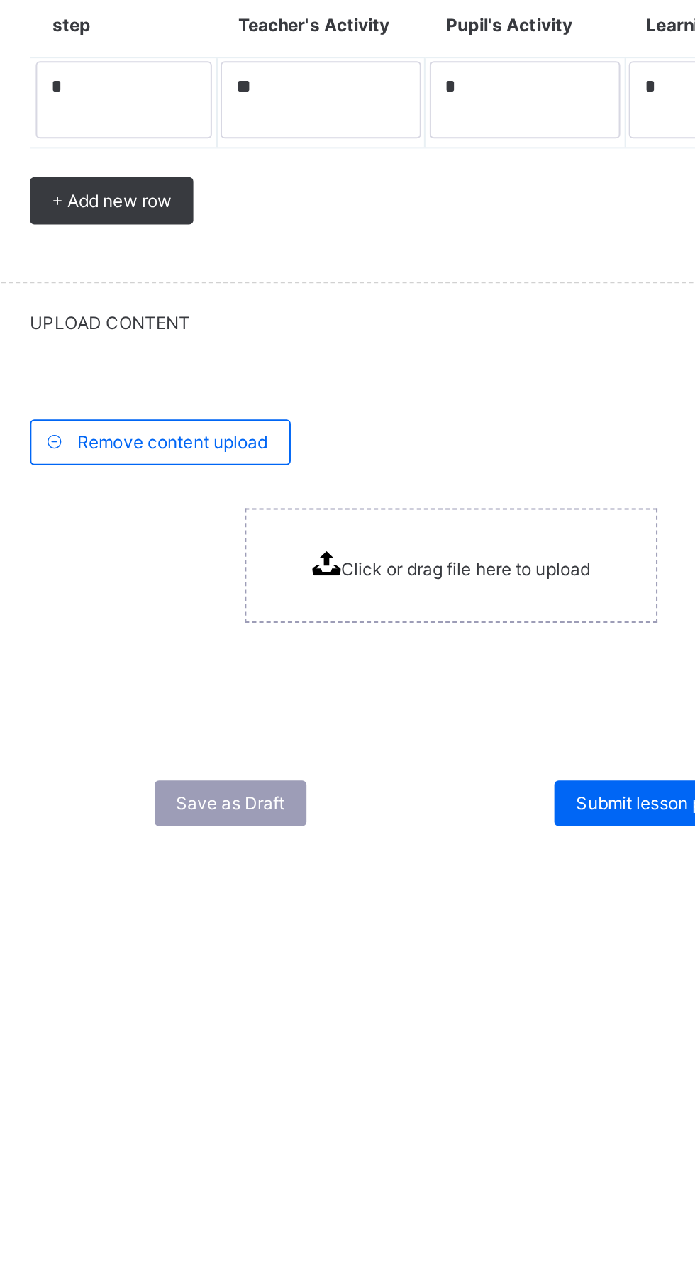
click at [402, 1136] on div "Click or drag file here to upload" at bounding box center [433, 1143] width 138 height 14
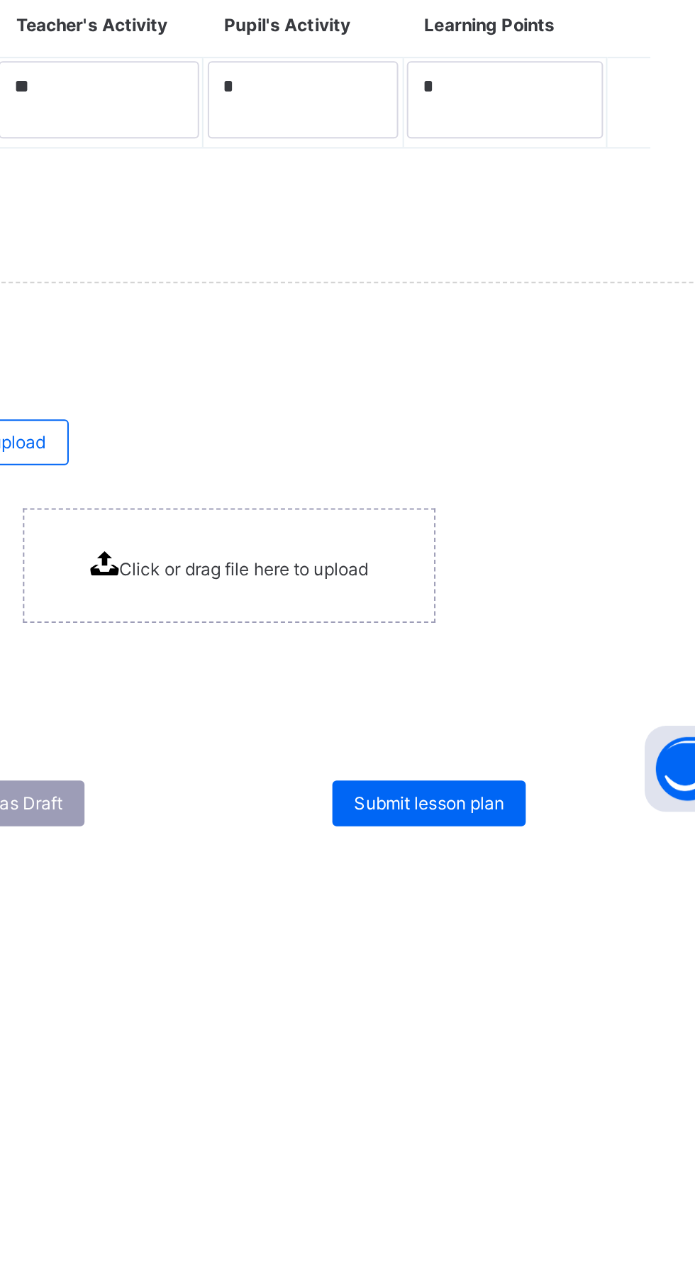
click at [450, 1130] on div "Click or drag file here to upload" at bounding box center [433, 1143] width 204 height 57
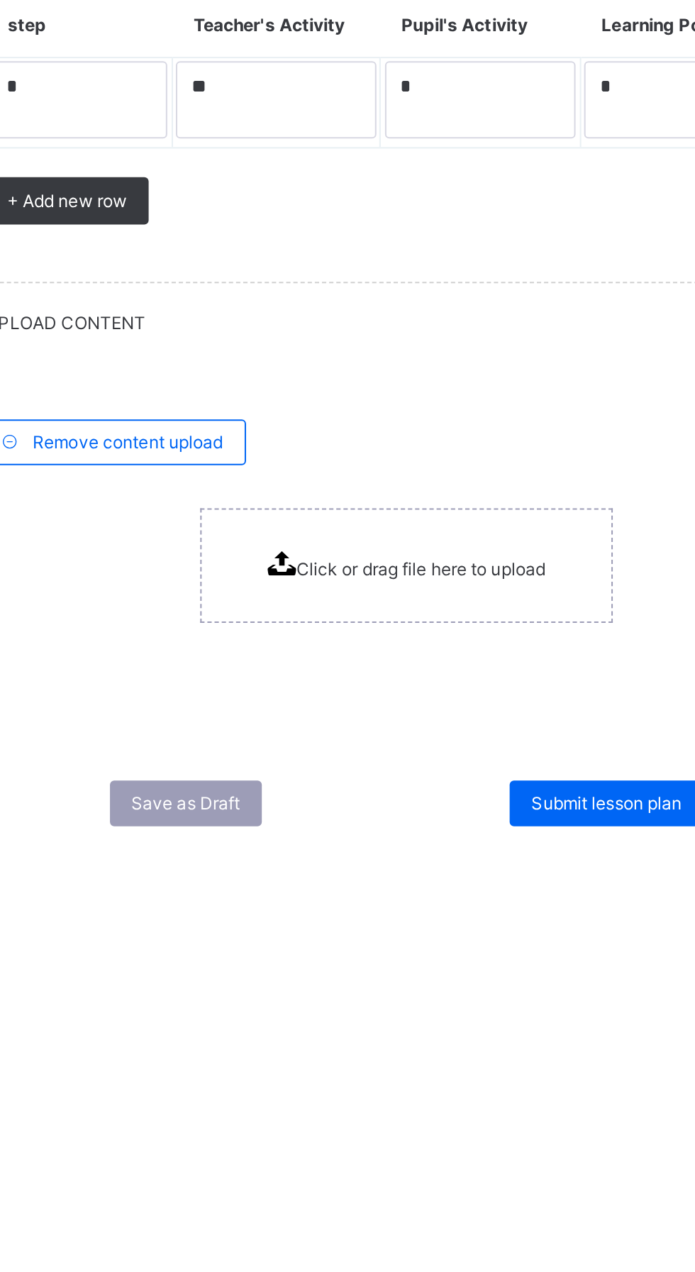
click at [381, 1128] on div "Click or drag file here to upload" at bounding box center [433, 1143] width 204 height 57
click at [409, 1140] on span "Click or drag file here to upload" at bounding box center [439, 1145] width 123 height 11
click at [395, 1140] on span "Click or drag file here to upload" at bounding box center [439, 1145] width 123 height 11
click at [434, 1142] on span "Click or drag file here to upload" at bounding box center [439, 1145] width 123 height 11
click at [424, 1159] on div "Click or drag file here to upload" at bounding box center [433, 1143] width 204 height 57
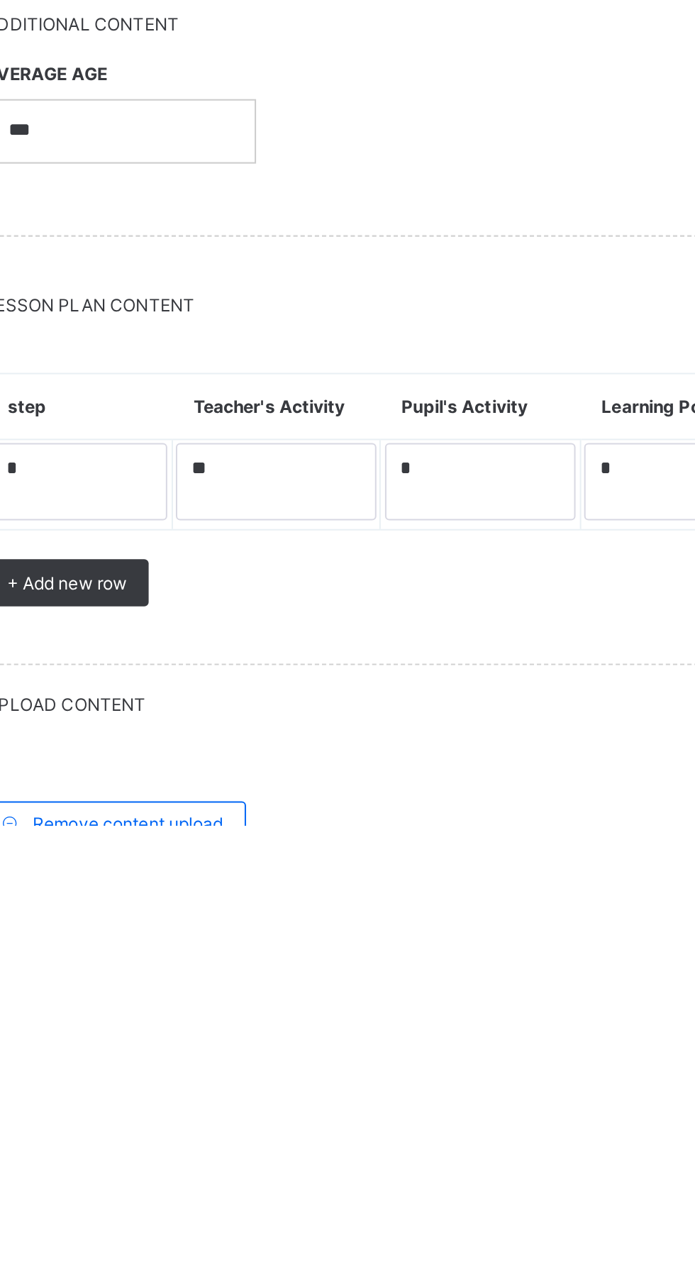
click at [414, 189] on div "× Idle Mode Due to inactivity you would be logged out to the system in the next…" at bounding box center [432, 94] width 525 height 189
click at [400, 189] on div "× Idle Mode Due to inactivity you would be logged out to the system in the next…" at bounding box center [432, 94] width 525 height 189
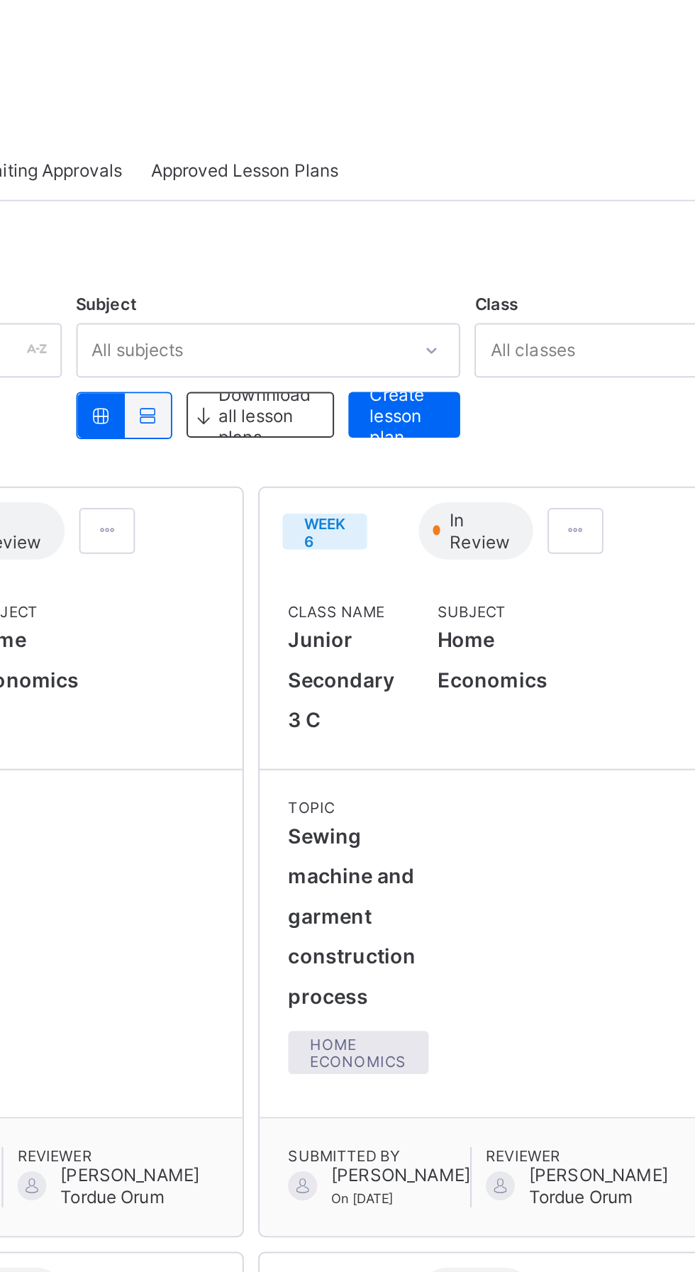
scroll to position [127, 0]
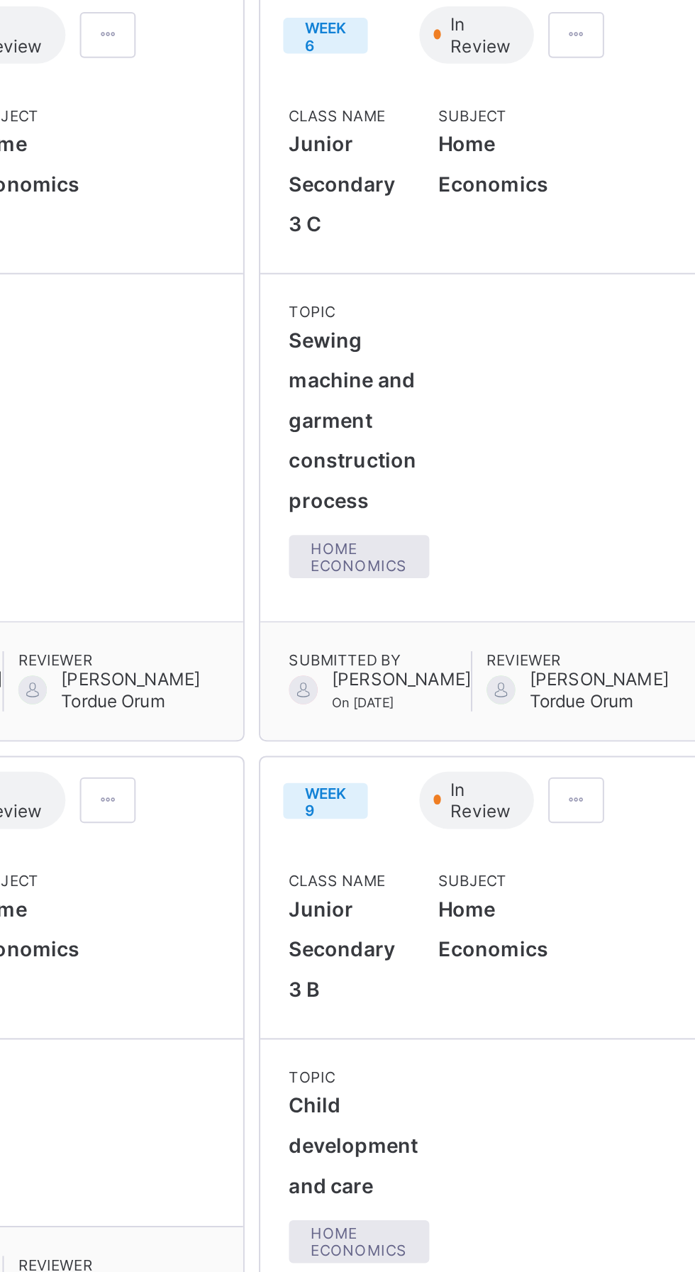
click at [500, 48] on div "Resume" at bounding box center [513, 37] width 53 height 23
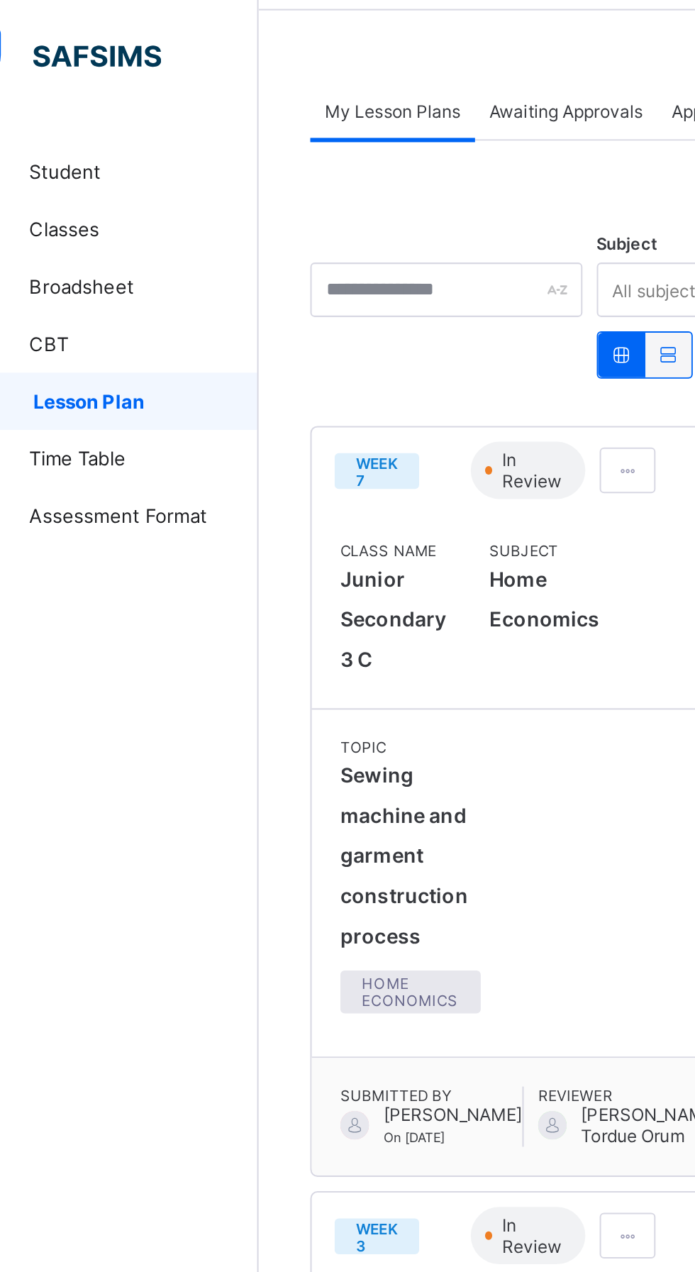
scroll to position [0, 0]
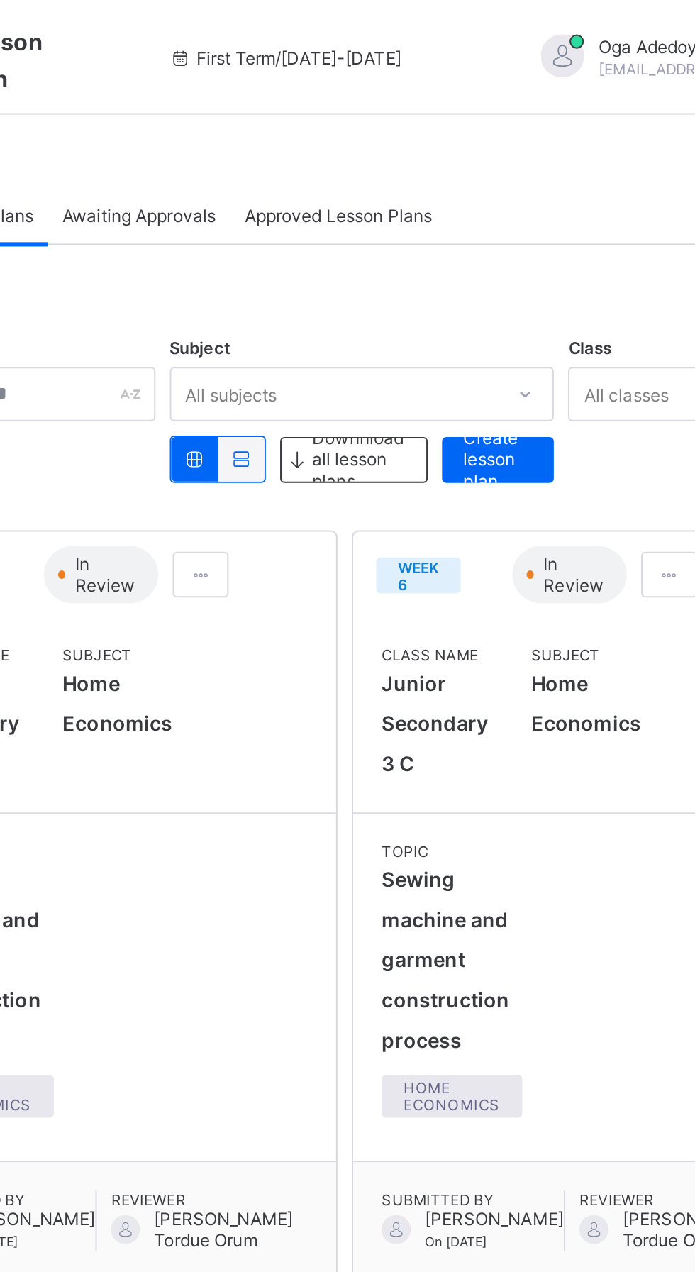
click at [502, 229] on span "Create lesson plan" at bounding box center [500, 227] width 34 height 32
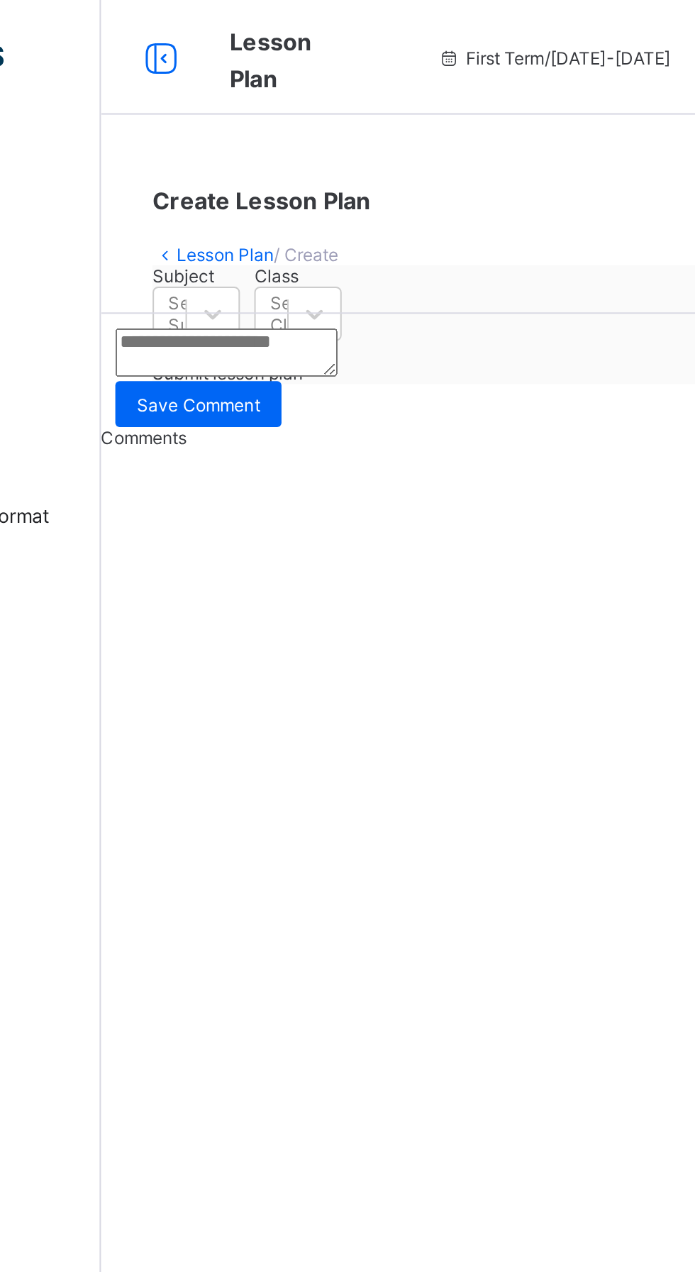
click at [282, 131] on div "Create Lesson Plan Lesson Plan / Create Subject Select Subject Class Select Cla…" at bounding box center [432, 141] width 525 height 140
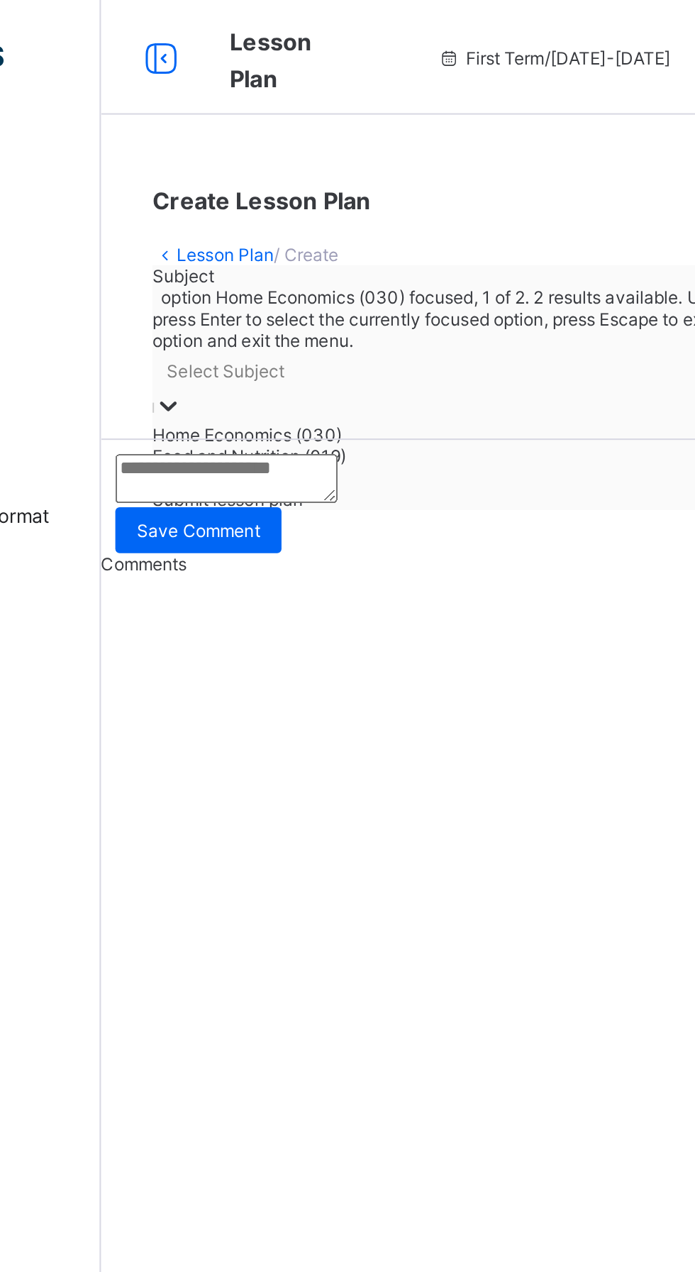
click at [290, 214] on div "Home Economics (030)" at bounding box center [412, 215] width 432 height 11
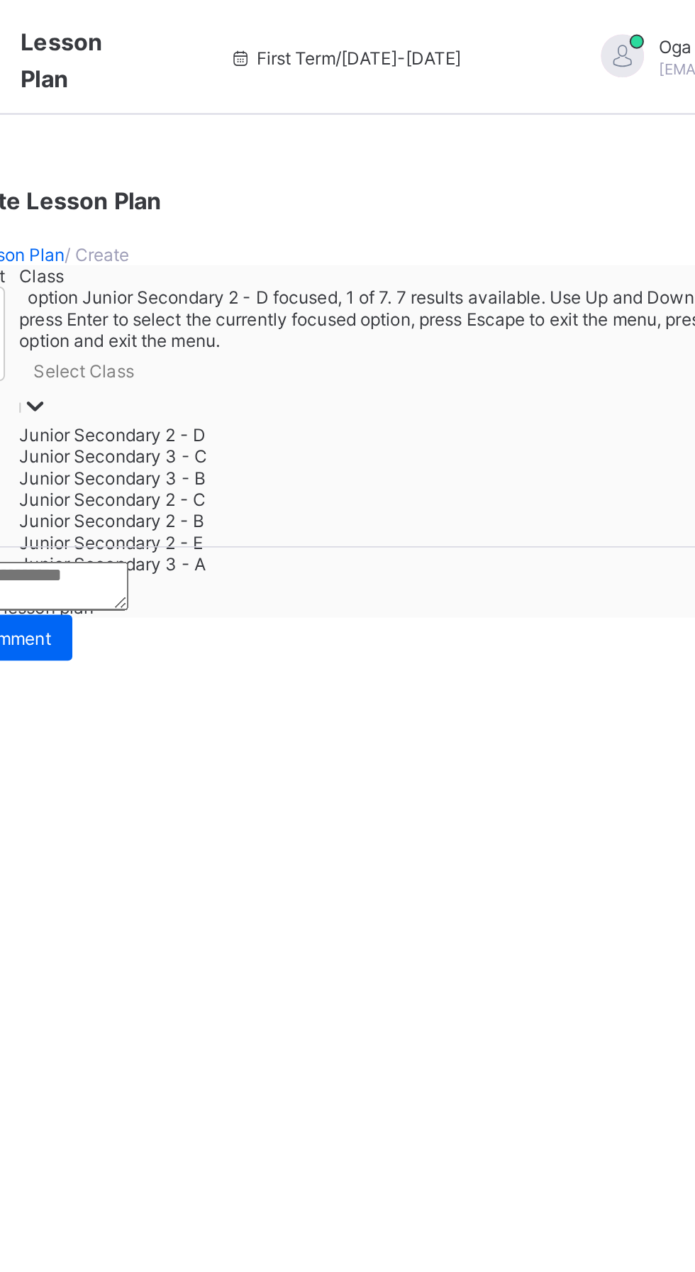
click at [455, 231] on div "Junior Secondary 3 - C" at bounding box center [447, 226] width 429 height 11
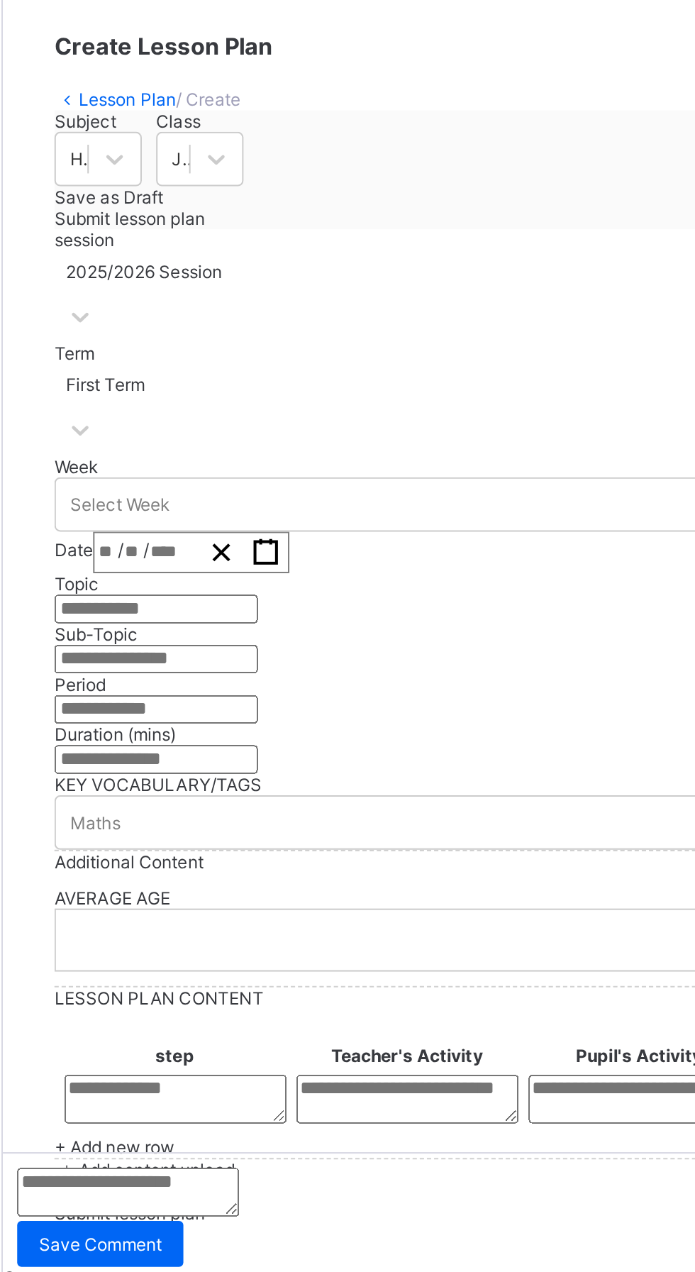
click at [241, 360] on div "/ /" at bounding box center [263, 350] width 97 height 21
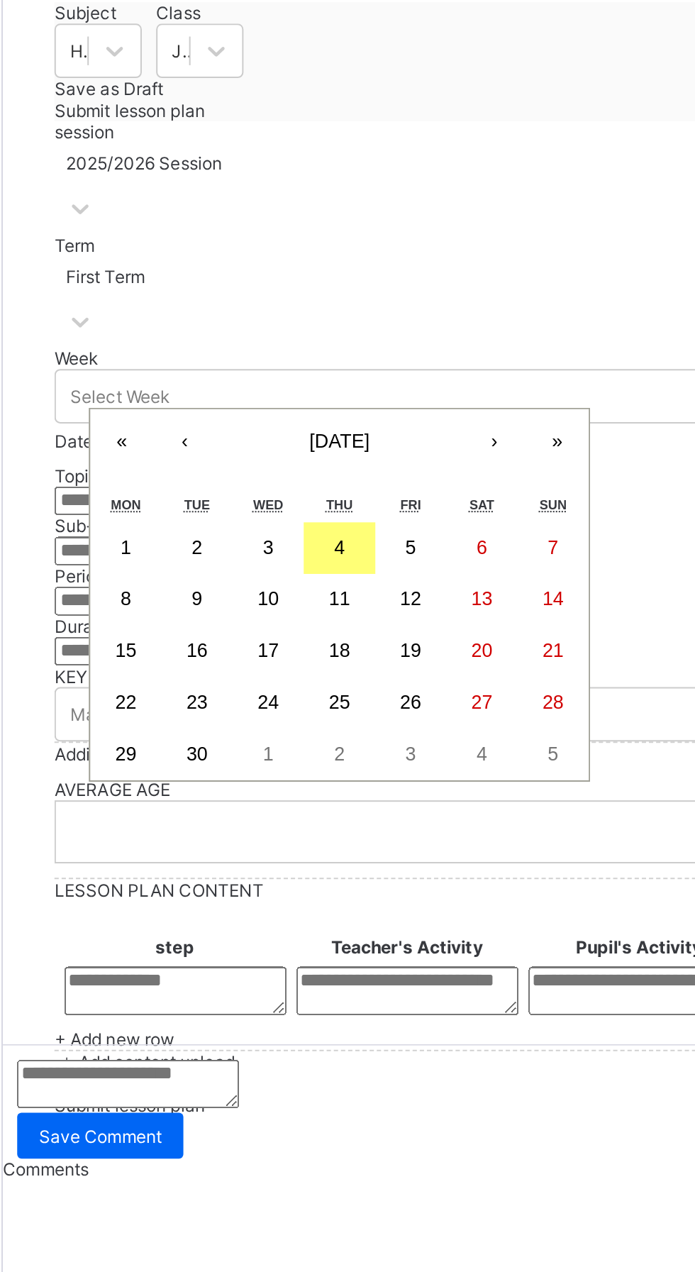
click at [355, 414] on button "4" at bounding box center [336, 402] width 35 height 26
type input "**********"
type input "*"
type input "****"
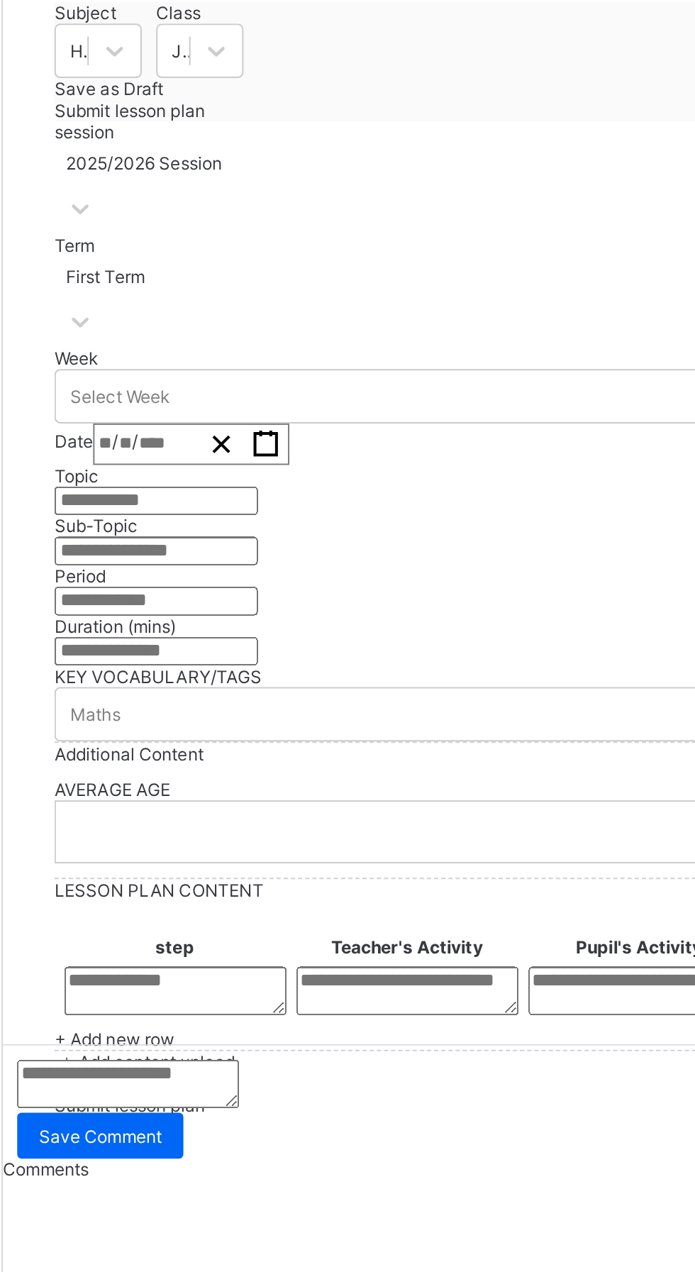
click at [272, 385] on input "text" at bounding box center [246, 378] width 101 height 14
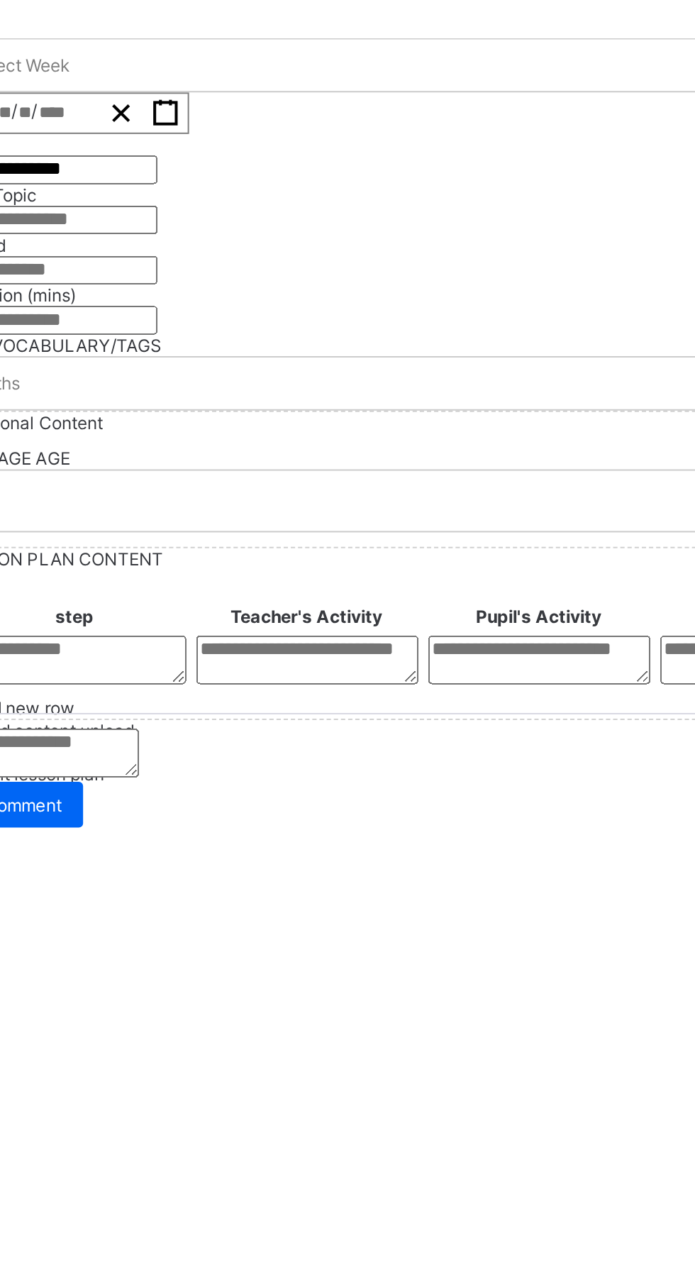
type input "**********"
click at [490, 410] on div at bounding box center [433, 403] width 474 height 14
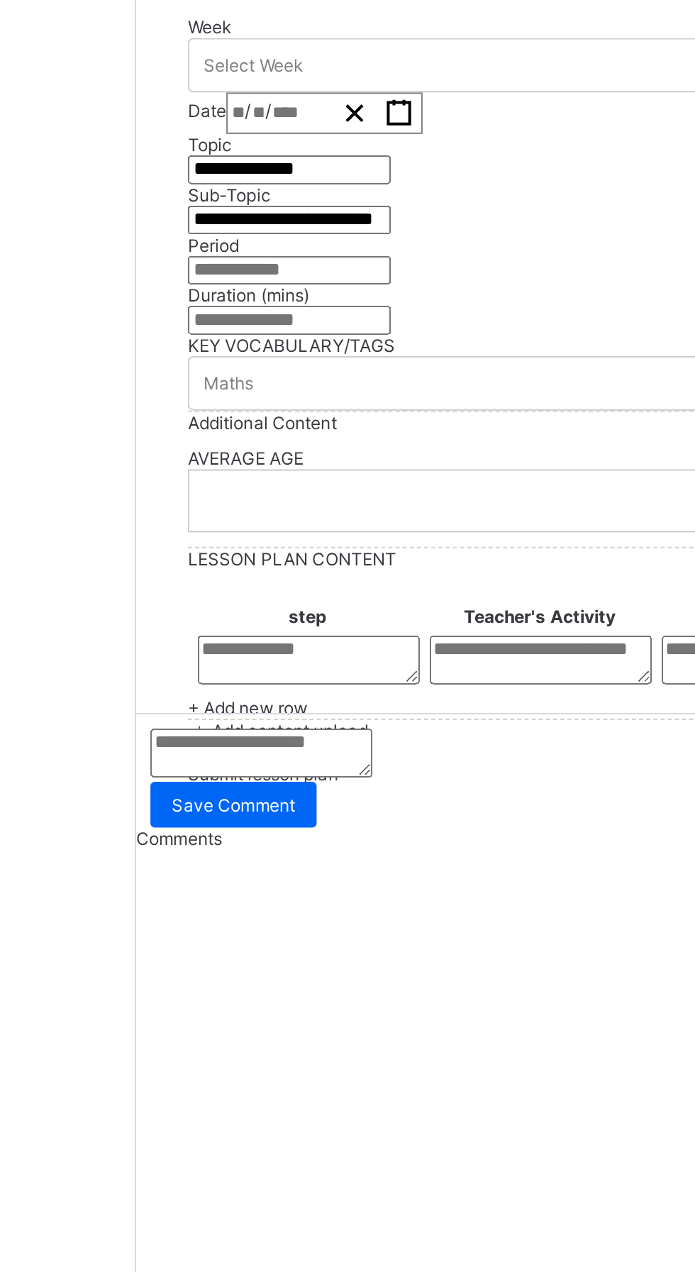
type input "**********"
click at [297, 435] on input "text" at bounding box center [246, 428] width 101 height 14
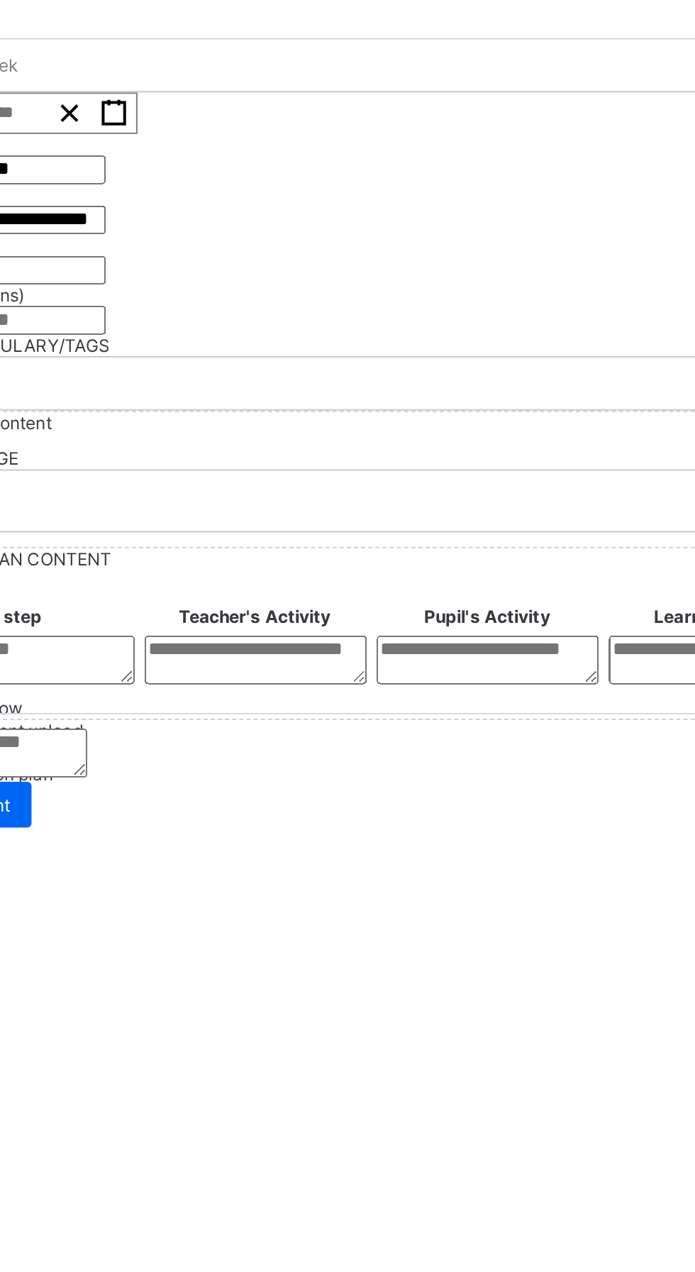
type input "*"
click at [297, 460] on input "number" at bounding box center [246, 453] width 101 height 14
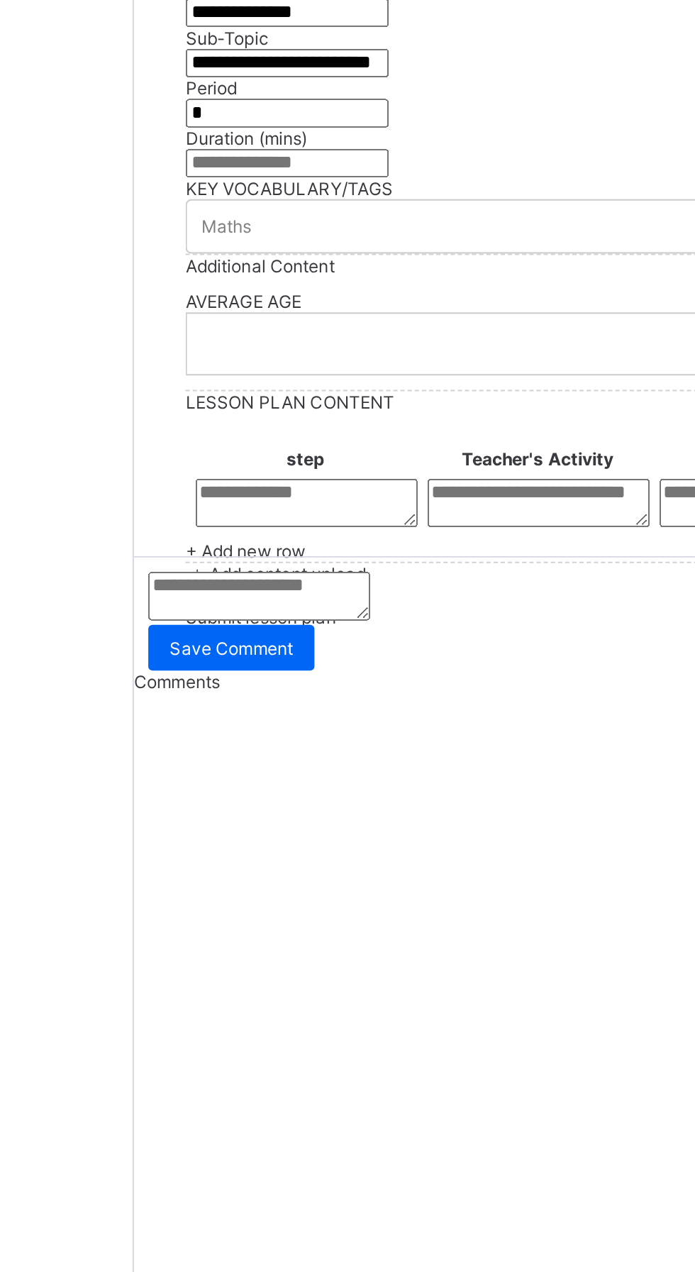
type input "**"
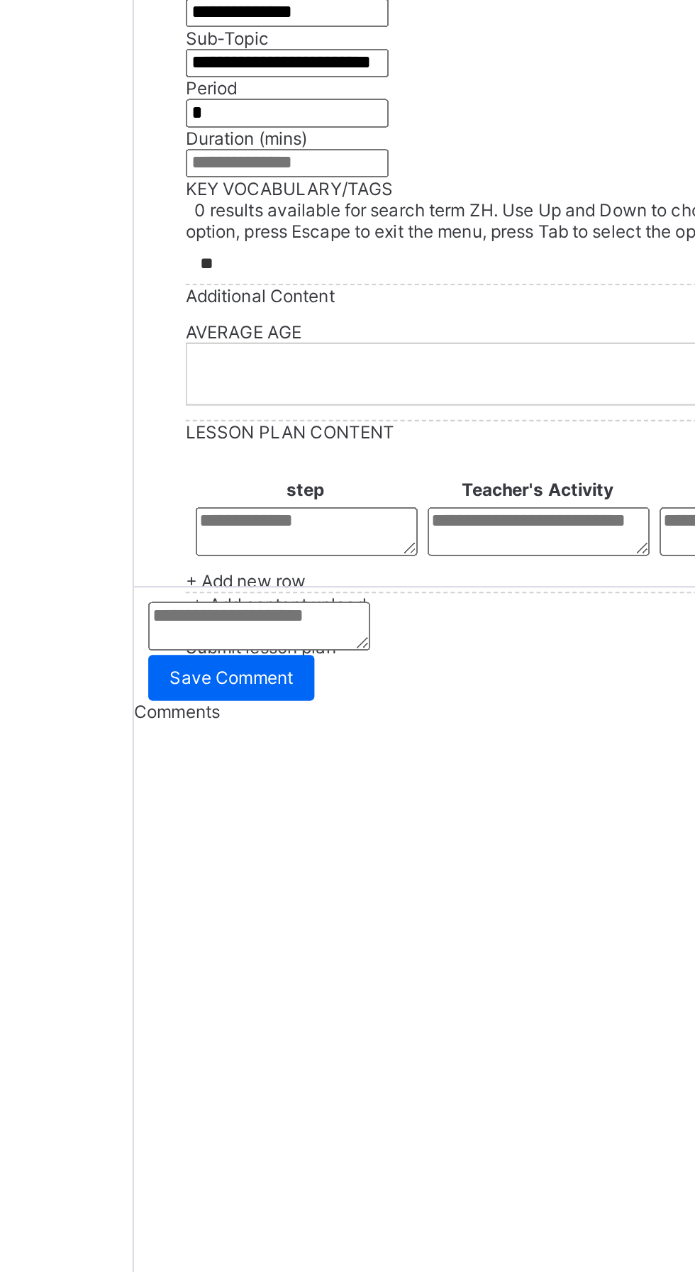
type input "*"
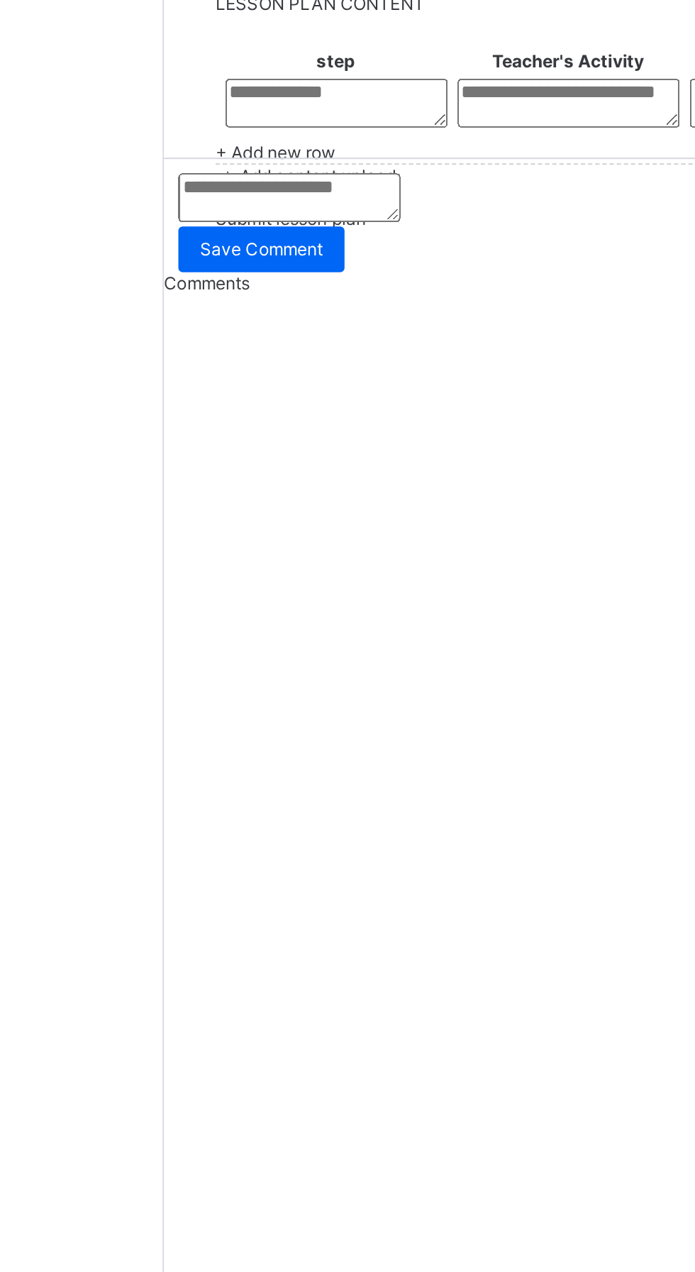
type input "**********"
click at [277, 580] on div "AVERAGE AGE" at bounding box center [433, 552] width 474 height 56
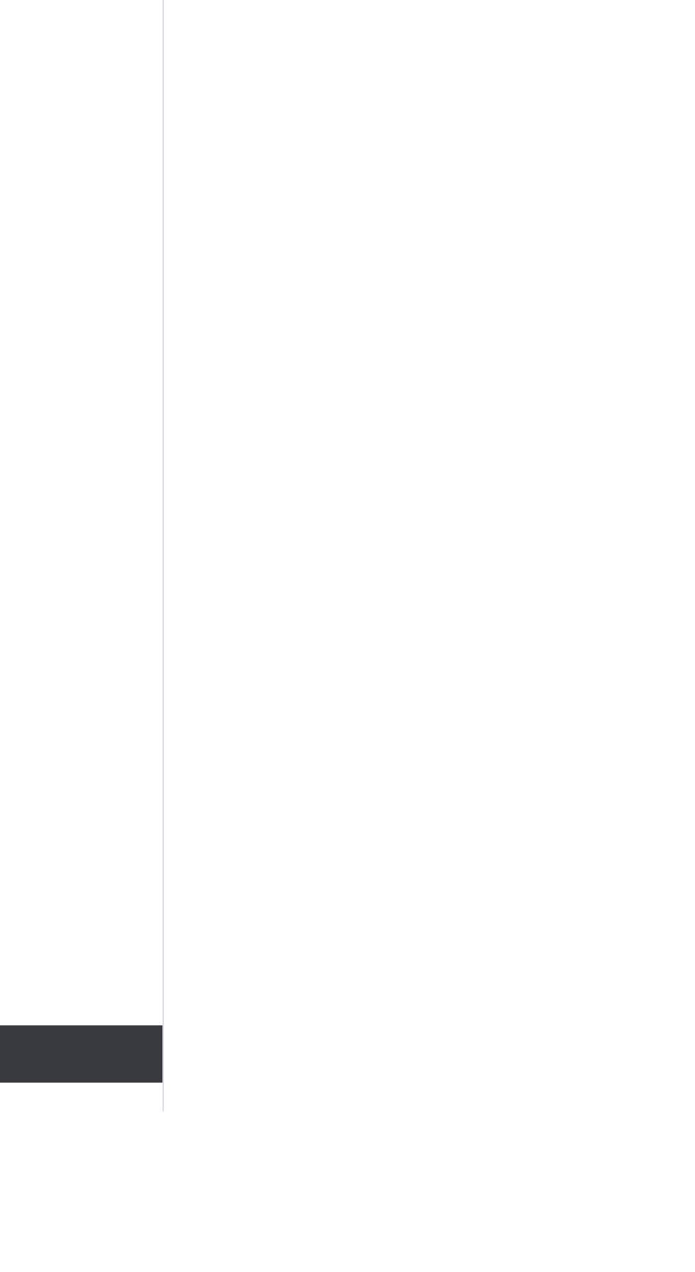
click at [268, 633] on textarea at bounding box center [256, 621] width 110 height 24
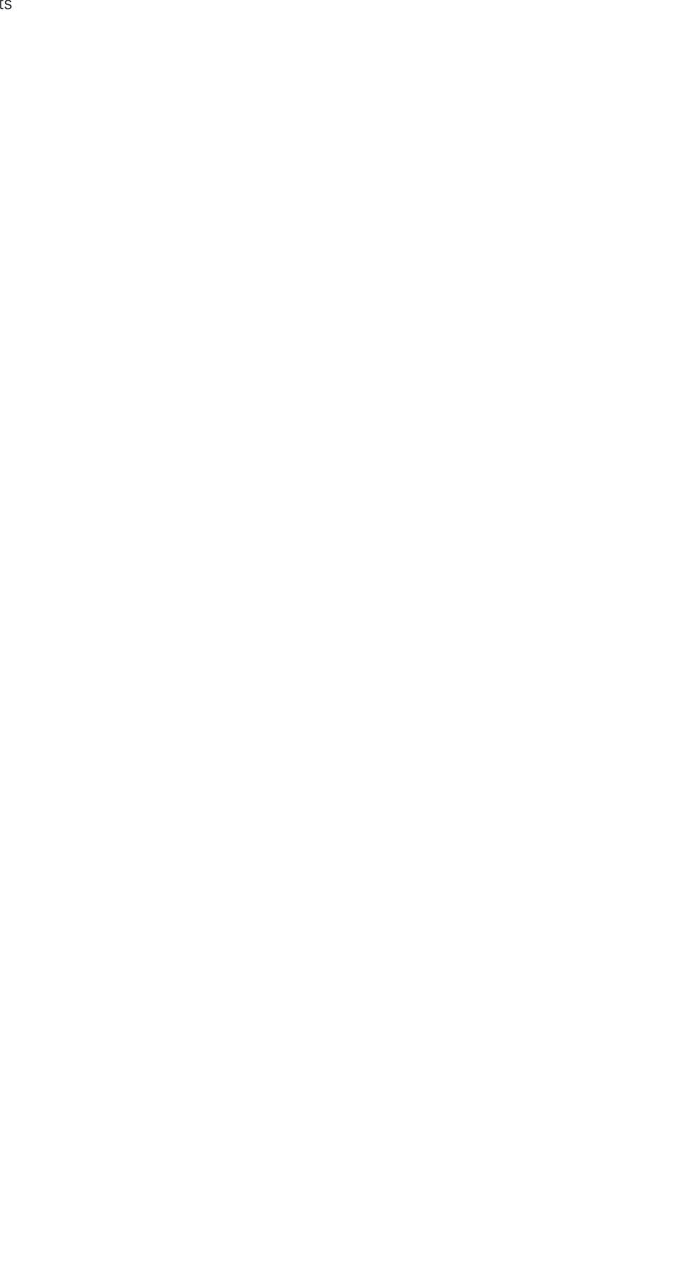
type textarea "*"
click at [378, 640] on textarea at bounding box center [348, 628] width 110 height 24
type textarea "*"
click at [483, 640] on textarea at bounding box center [452, 628] width 110 height 24
type textarea "*"
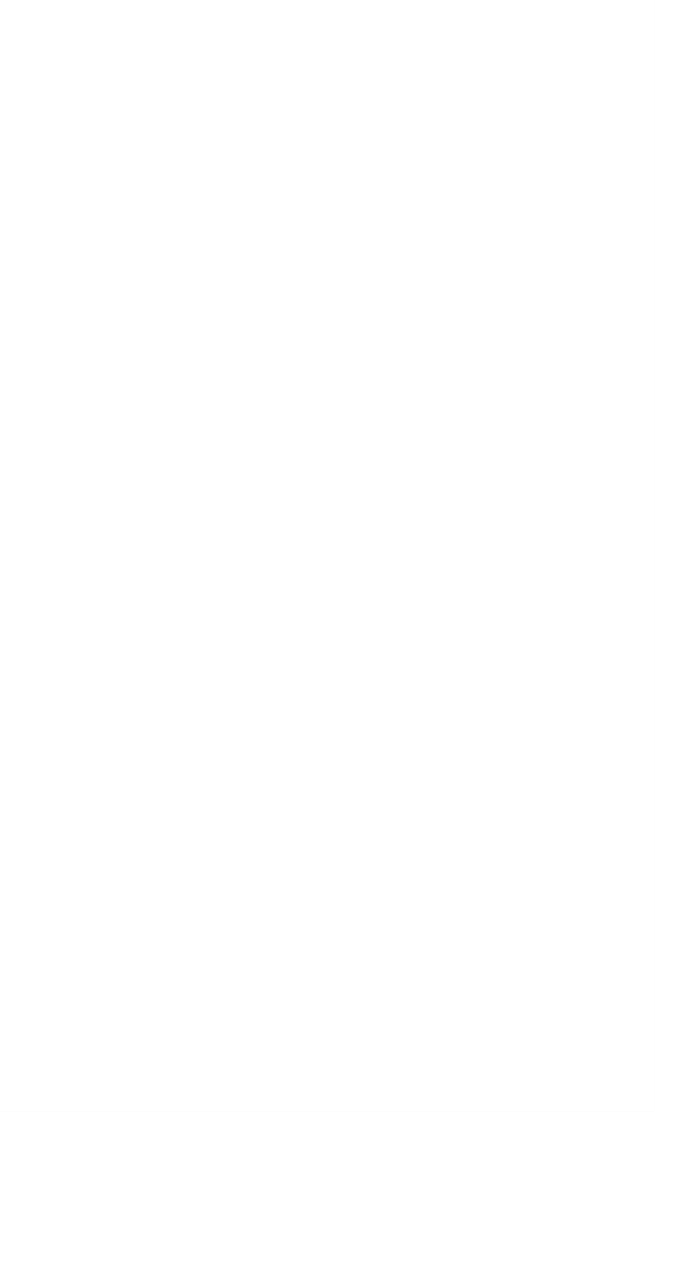
click at [568, 640] on textarea at bounding box center [552, 628] width 110 height 24
type textarea "*"
click at [285, 676] on span "Add content upload" at bounding box center [246, 670] width 77 height 11
click at [334, 715] on span "Click or drag file here to upload" at bounding box center [272, 710] width 123 height 11
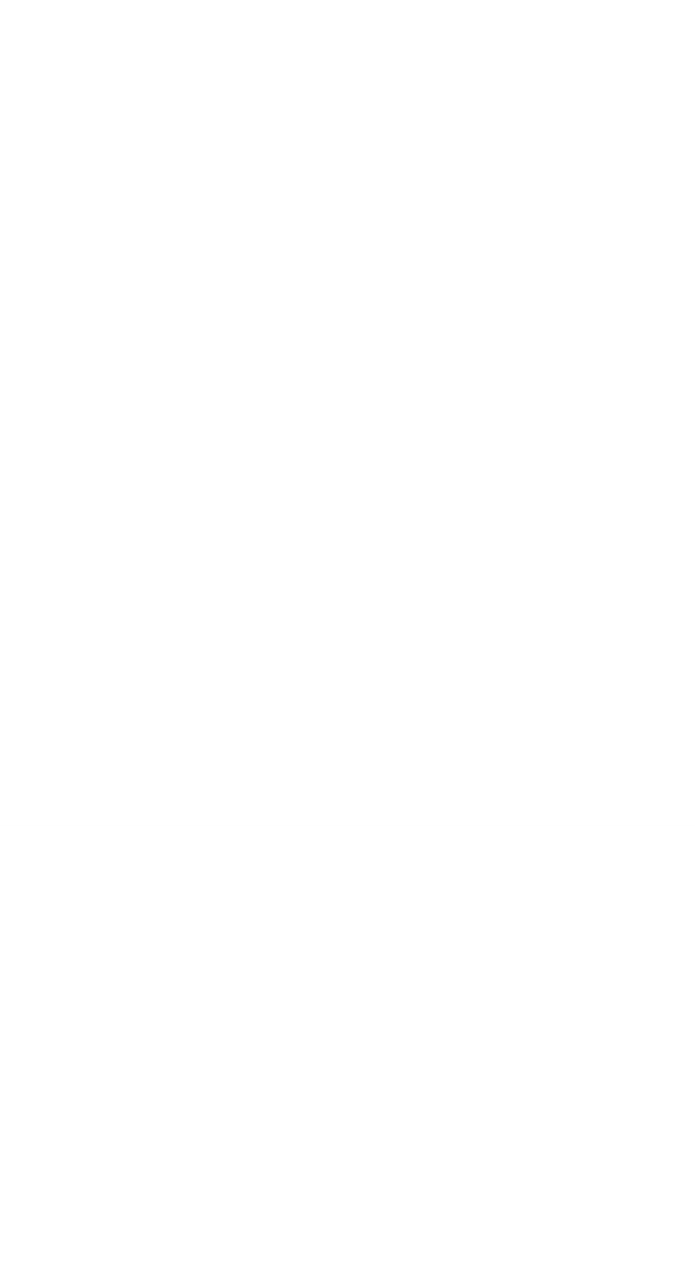
click at [270, 762] on span "Submit lesson plan" at bounding box center [233, 756] width 75 height 11
click at [270, 773] on span "Submit lesson plan" at bounding box center [233, 767] width 75 height 11
click at [341, 762] on div "Save as Draft" at bounding box center [433, 756] width 474 height 11
click at [270, 773] on span "Submit lesson plan" at bounding box center [233, 767] width 75 height 11
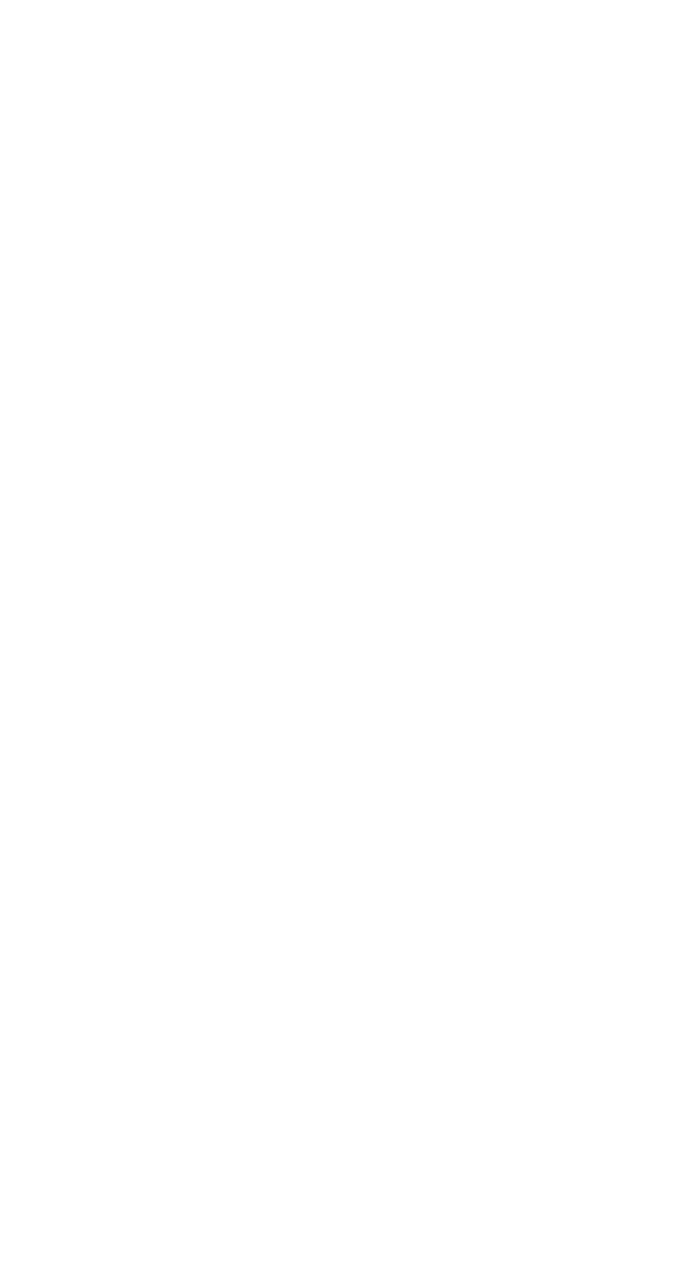
click at [270, 773] on span "Submit lesson plan" at bounding box center [233, 767] width 75 height 11
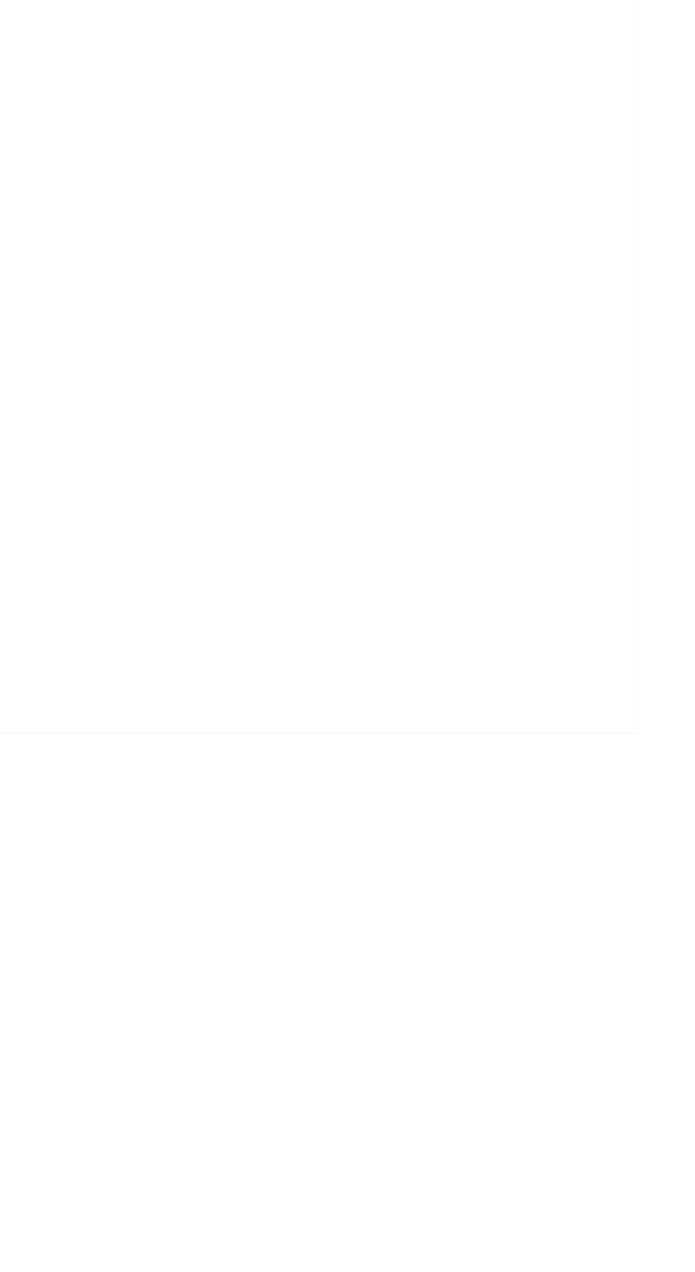
click at [549, 773] on div "Submit lesson plan" at bounding box center [433, 767] width 474 height 11
click at [270, 773] on span "Submit lesson plan" at bounding box center [233, 767] width 75 height 11
click at [542, 773] on div "Submit lesson plan" at bounding box center [433, 767] width 474 height 11
click at [554, 773] on div "Submit lesson plan" at bounding box center [433, 767] width 474 height 11
click at [270, 773] on span "Submit lesson plan" at bounding box center [233, 767] width 75 height 11
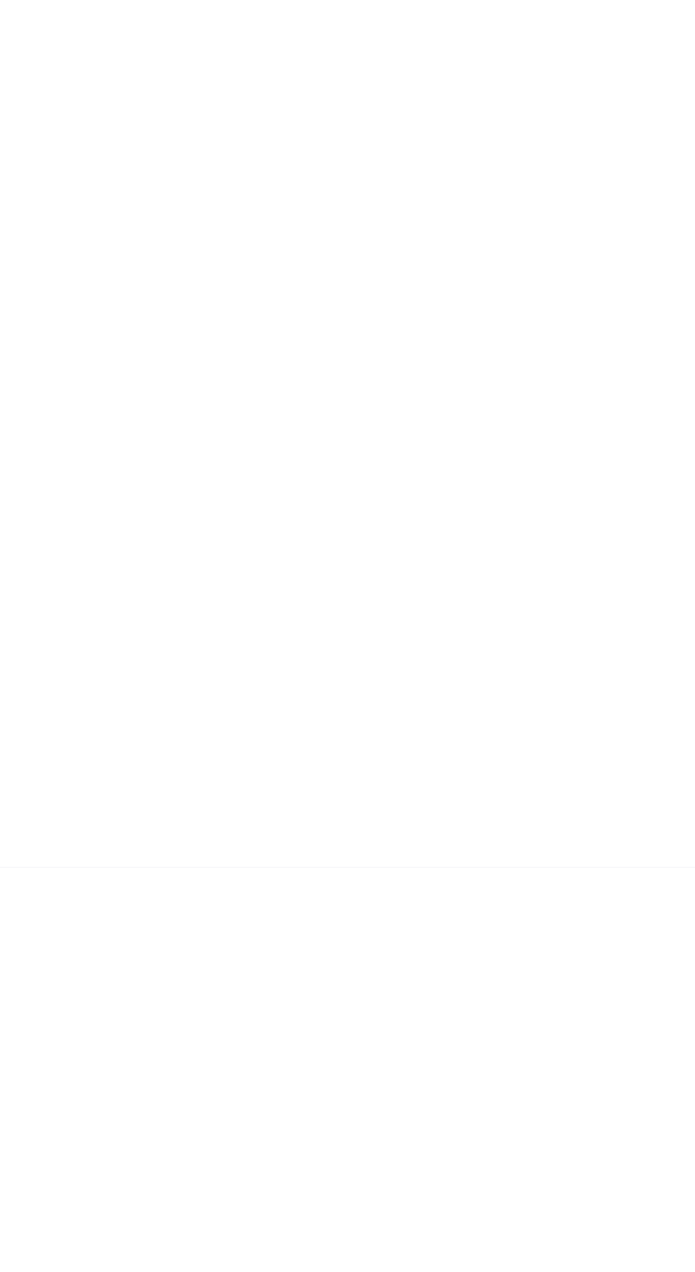
click at [270, 773] on span "Submit lesson plan" at bounding box center [233, 767] width 75 height 11
click at [550, 773] on div "Submit lesson plan" at bounding box center [433, 767] width 474 height 11
click at [270, 773] on span "Submit lesson plan" at bounding box center [233, 767] width 75 height 11
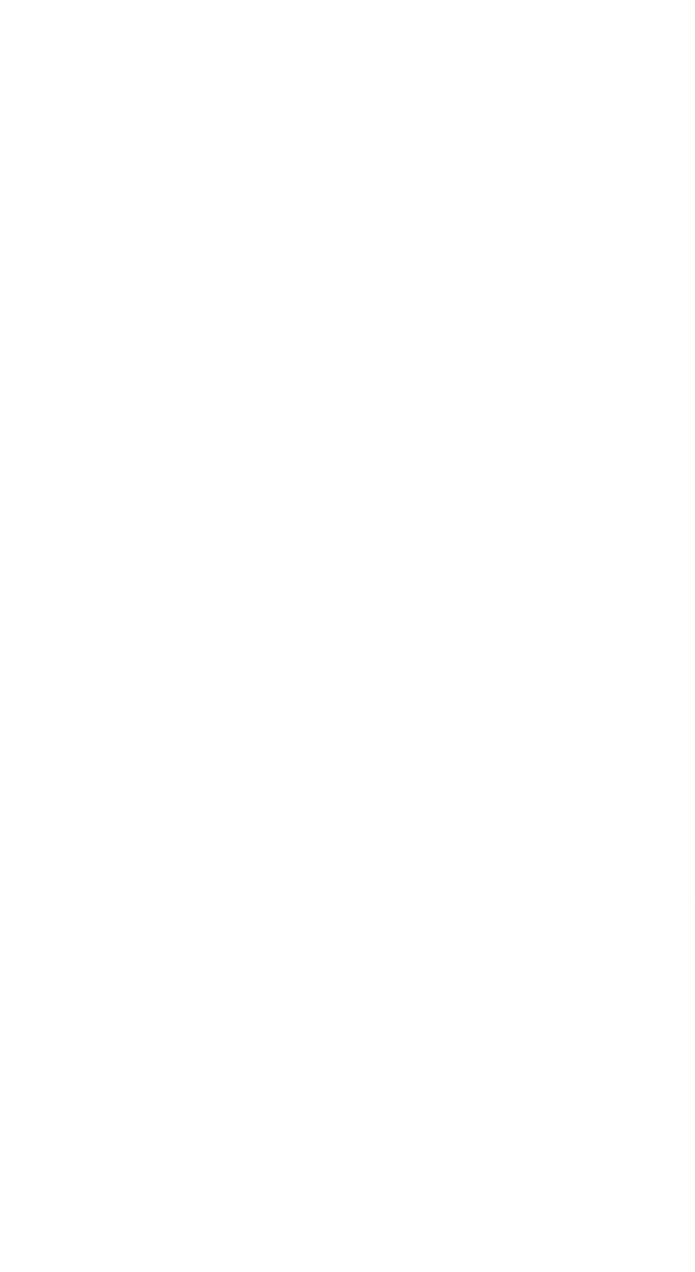
click at [270, 773] on span "Submit lesson plan" at bounding box center [233, 767] width 75 height 11
click at [456, 727] on div "Click or drag file here to upload" at bounding box center [433, 719] width 474 height 16
click at [550, 773] on div "Submit lesson plan" at bounding box center [433, 767] width 474 height 11
click at [270, 773] on span "Submit lesson plan" at bounding box center [233, 767] width 75 height 11
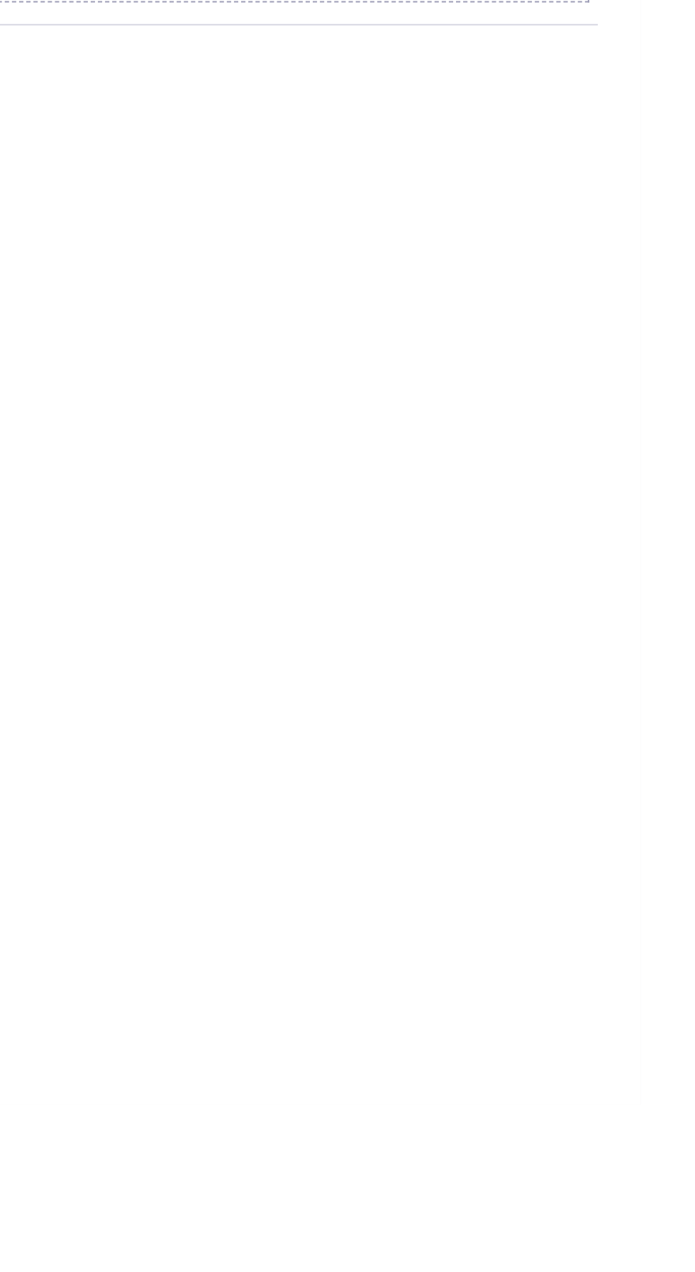
click at [270, 773] on span "Submit lesson plan" at bounding box center [233, 767] width 75 height 11
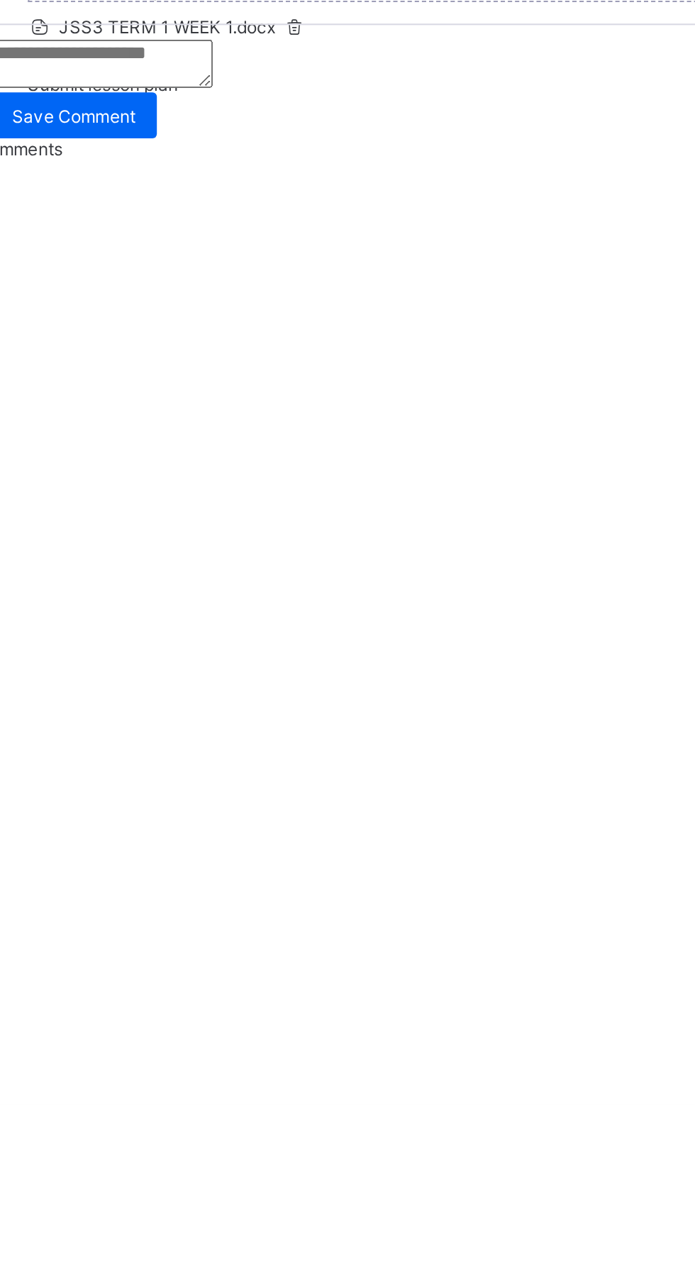
click at [250, 762] on span "Save as Draft" at bounding box center [223, 756] width 54 height 11
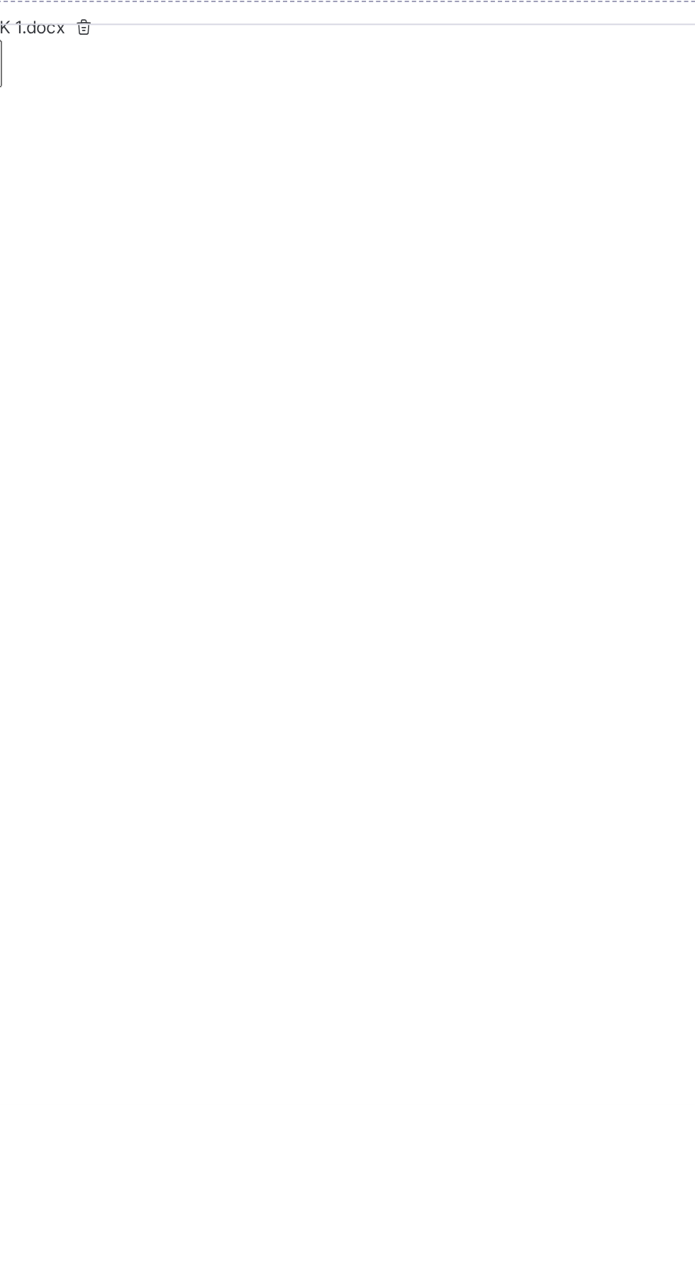
click at [270, 773] on span "Submit lesson plan" at bounding box center [233, 767] width 75 height 11
click at [593, 657] on div "**********" at bounding box center [432, 636] width 525 height 1272
